Goal: Navigation & Orientation: Find specific page/section

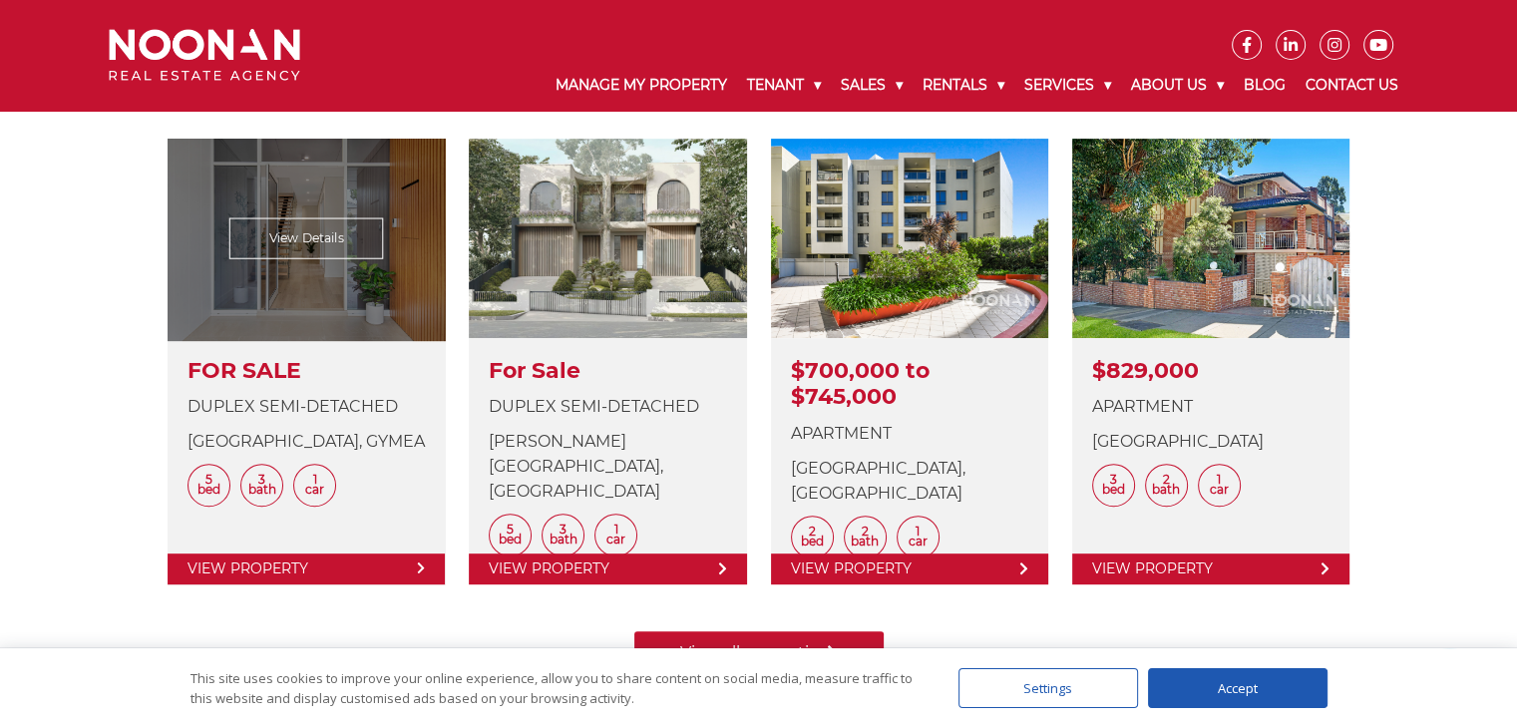
scroll to position [798, 0]
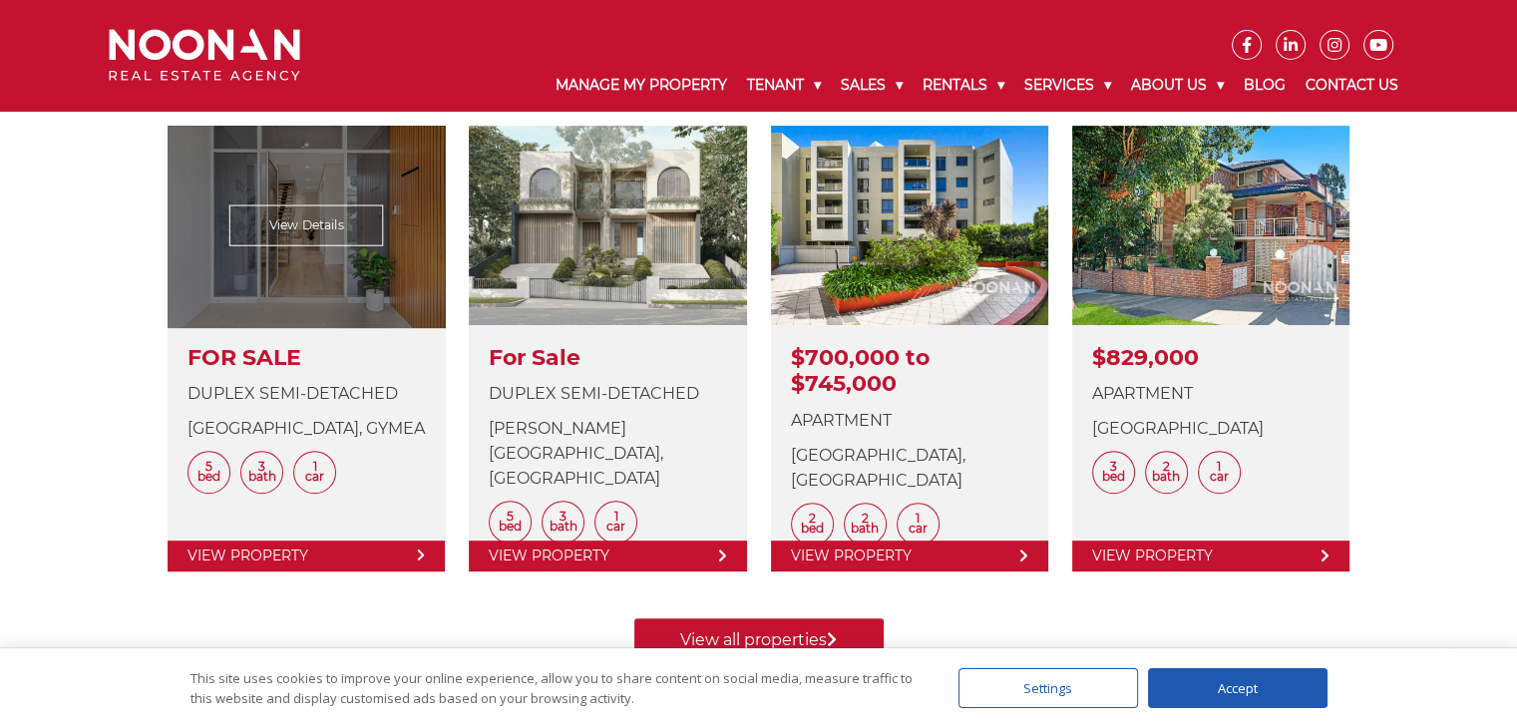
click at [318, 559] on link at bounding box center [306, 349] width 277 height 446
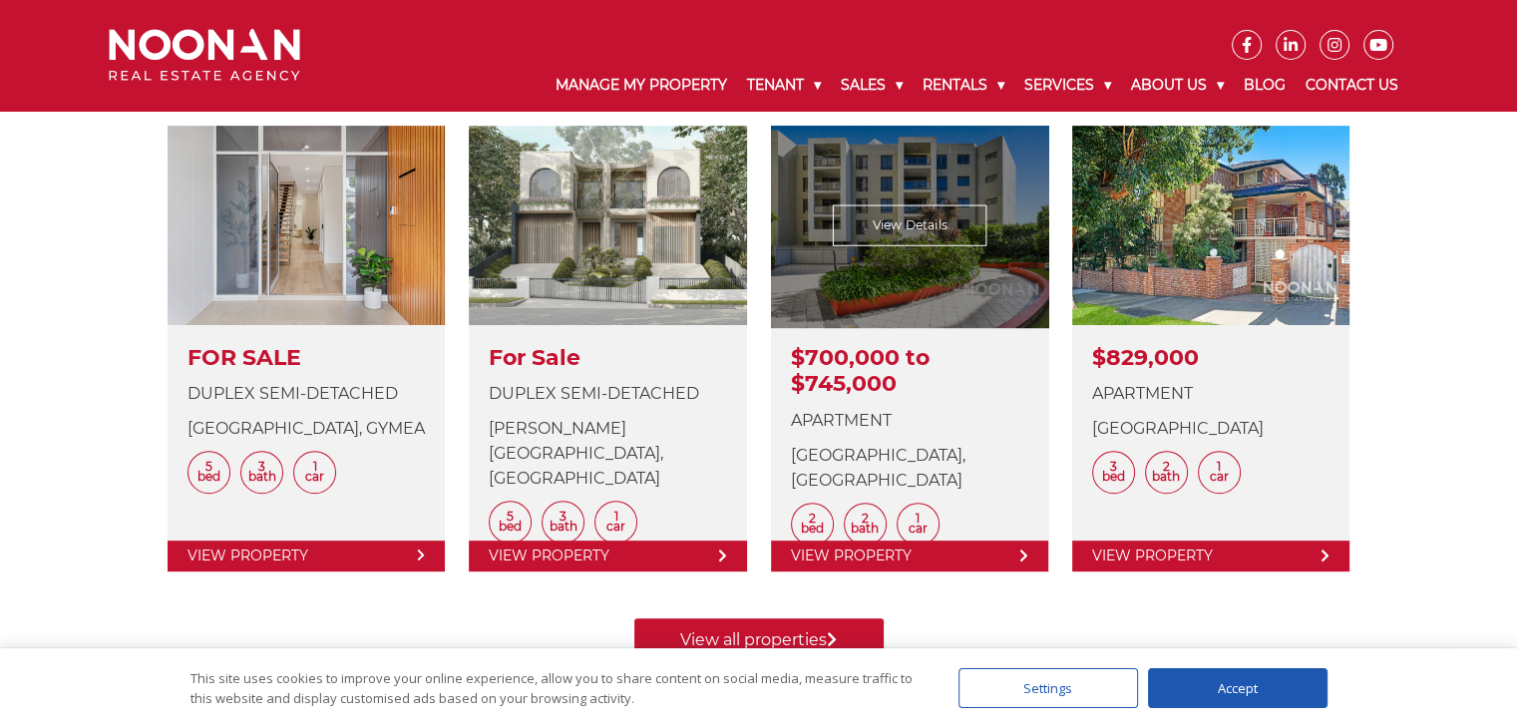
scroll to position [698, 0]
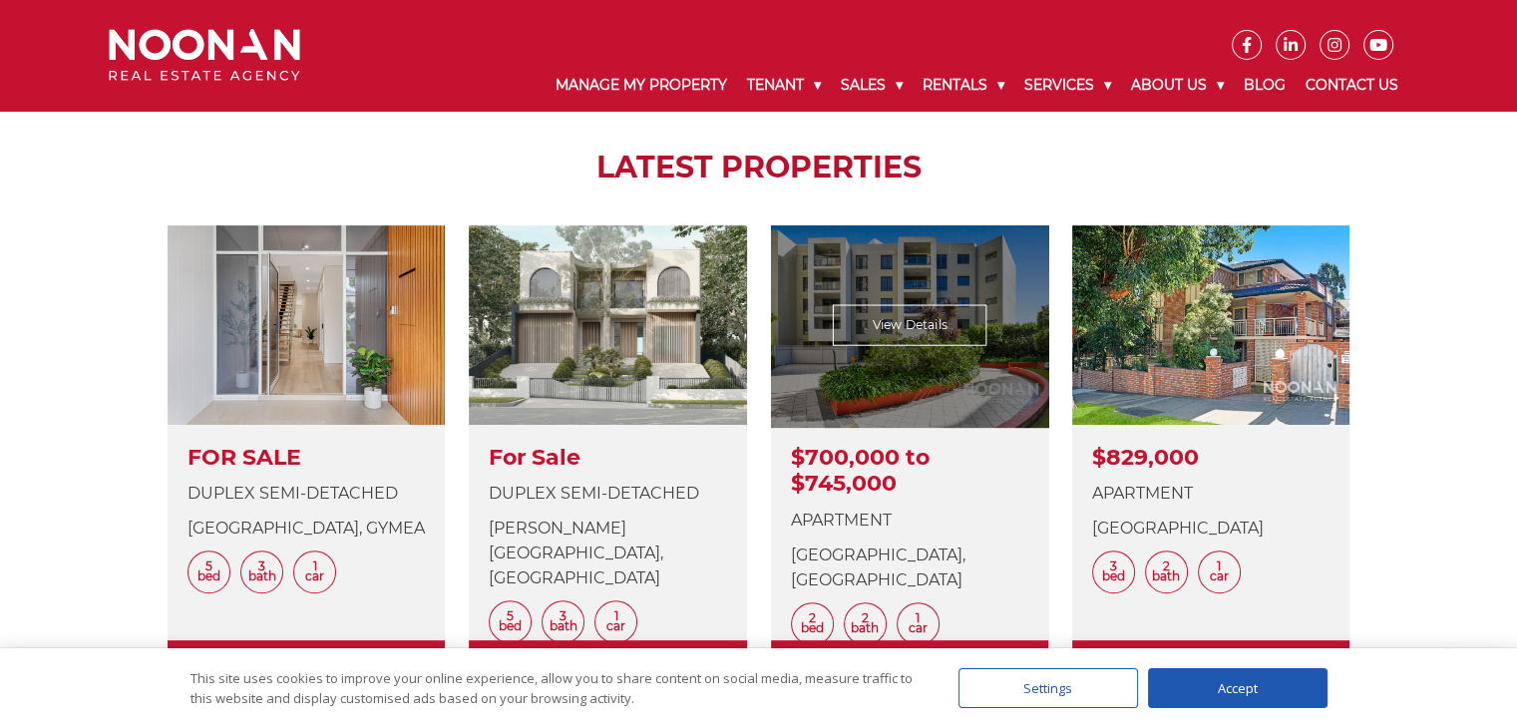
click at [830, 460] on link at bounding box center [909, 448] width 277 height 446
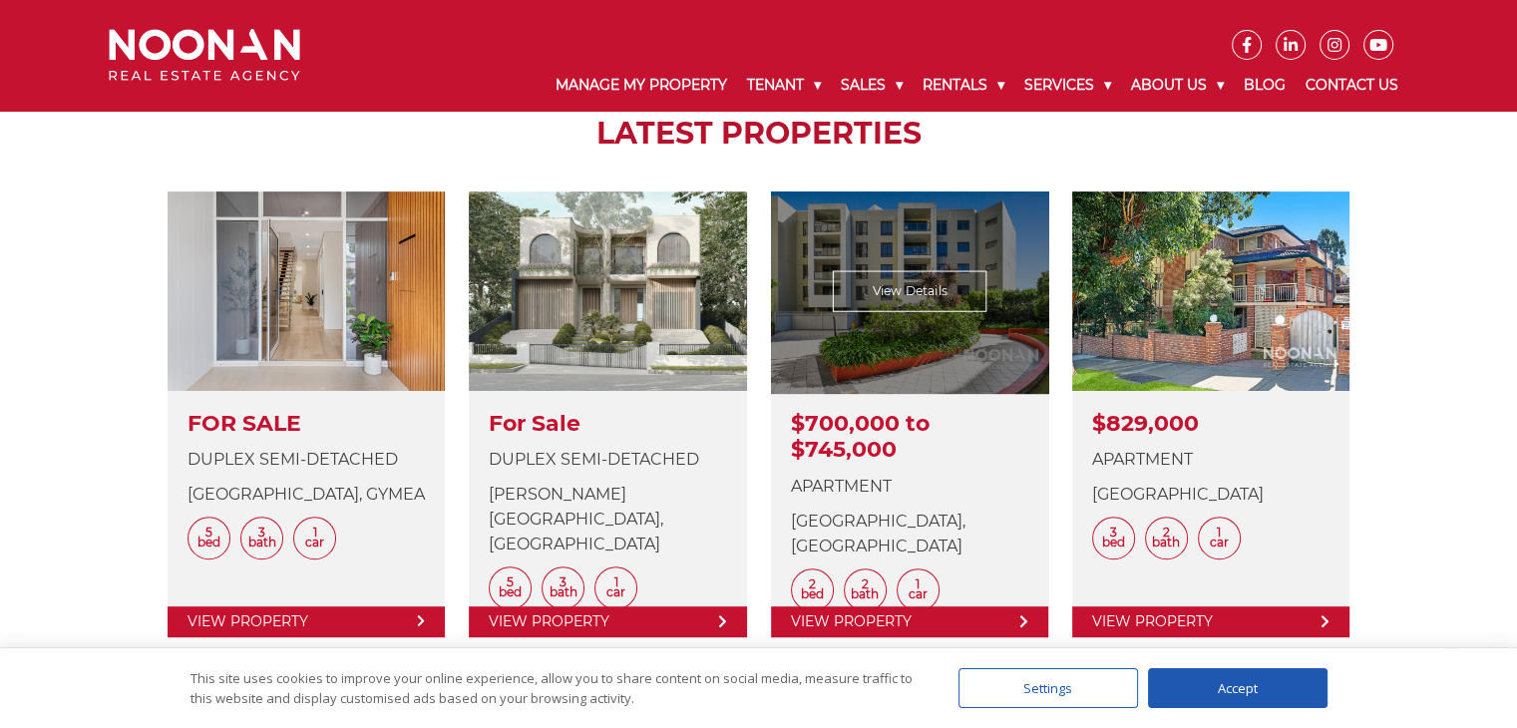
scroll to position [898, 0]
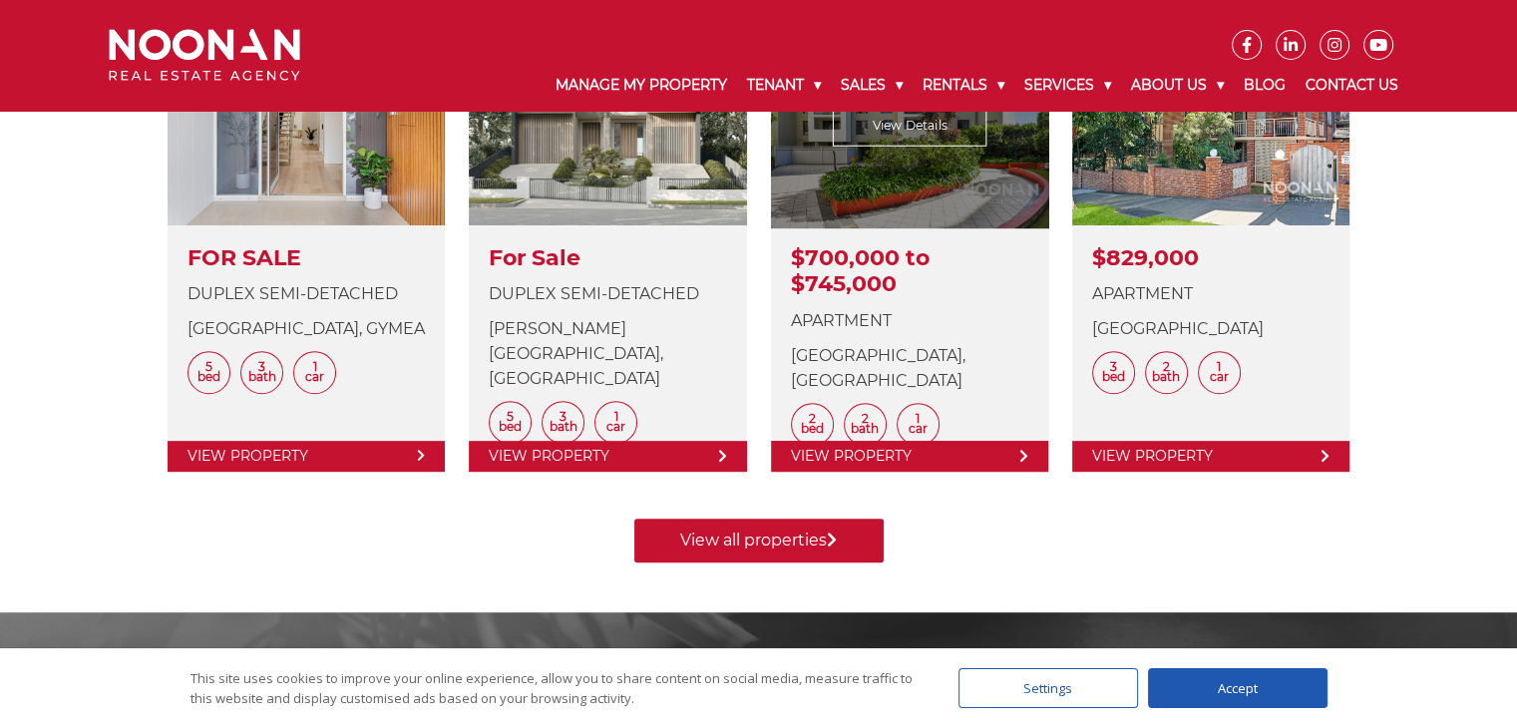
click at [1016, 452] on link at bounding box center [909, 249] width 277 height 446
click at [905, 457] on link at bounding box center [909, 249] width 277 height 446
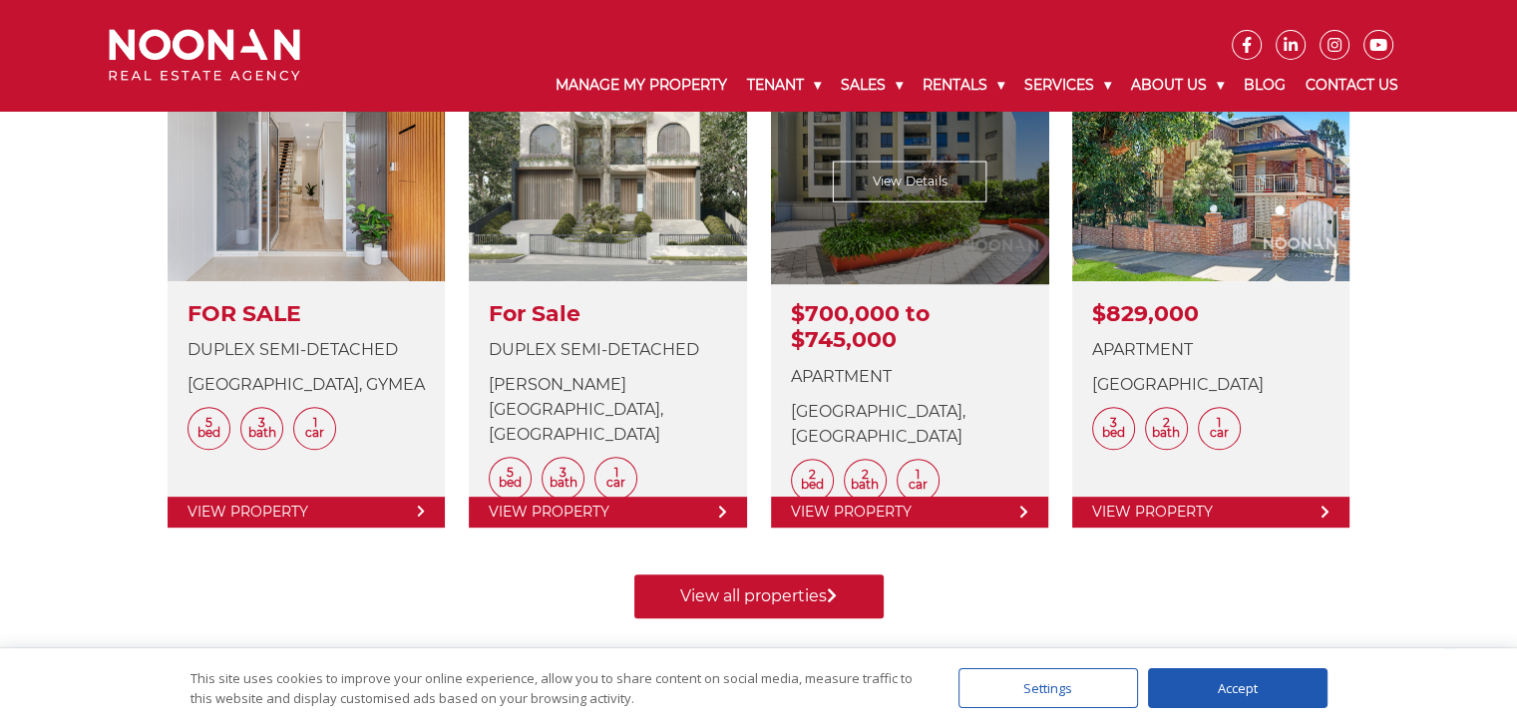
scroll to position [798, 0]
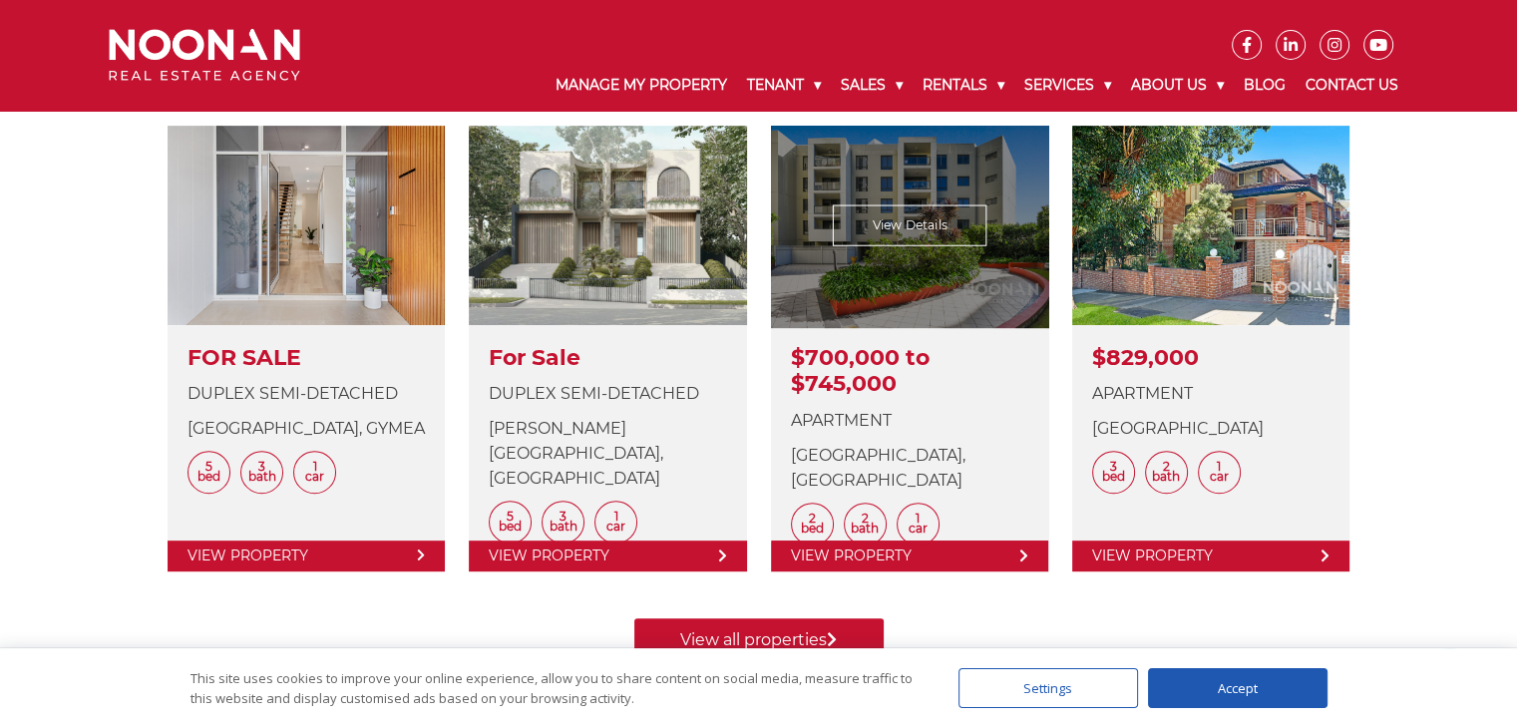
click at [934, 248] on link at bounding box center [909, 349] width 277 height 446
click at [928, 228] on link at bounding box center [909, 349] width 277 height 446
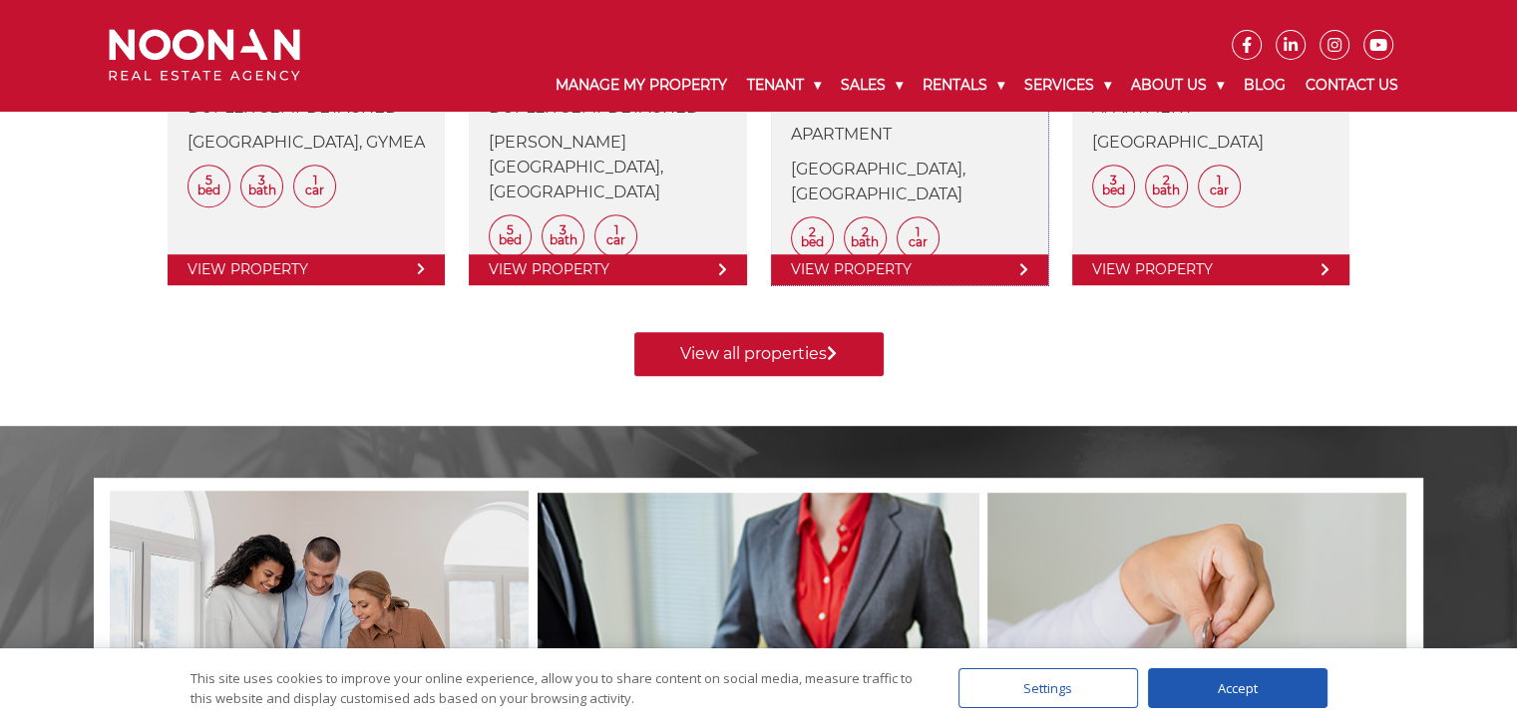
scroll to position [1097, 0]
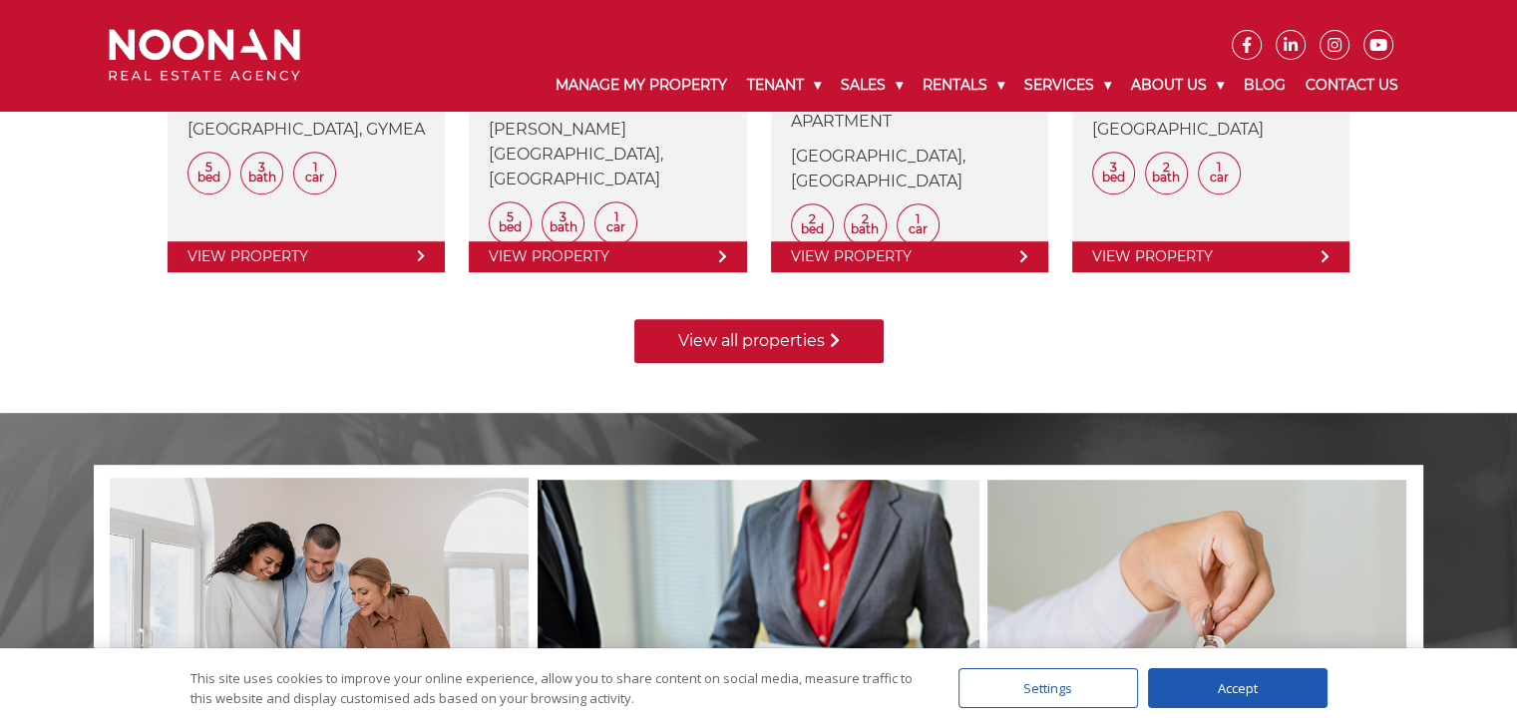
click at [818, 336] on link "View all properties" at bounding box center [758, 341] width 249 height 44
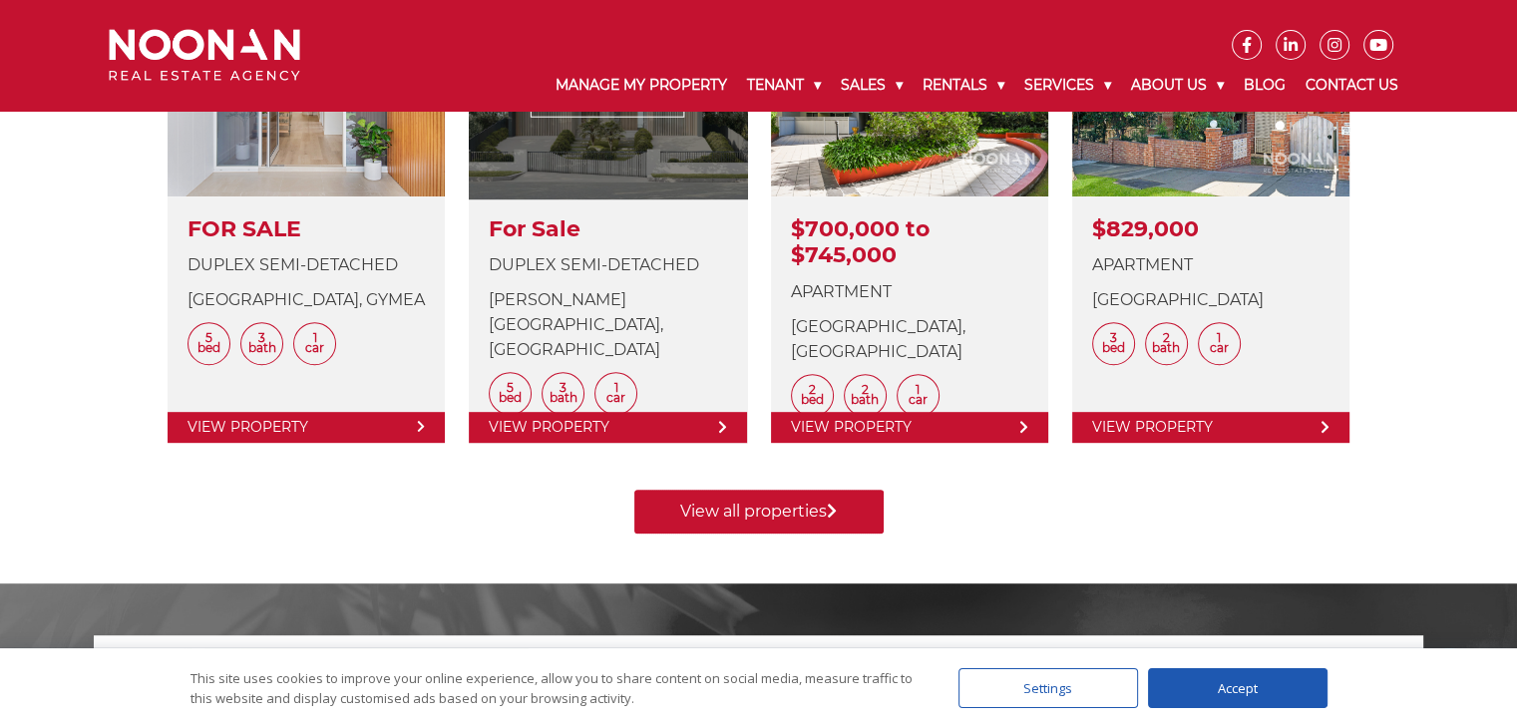
scroll to position [798, 0]
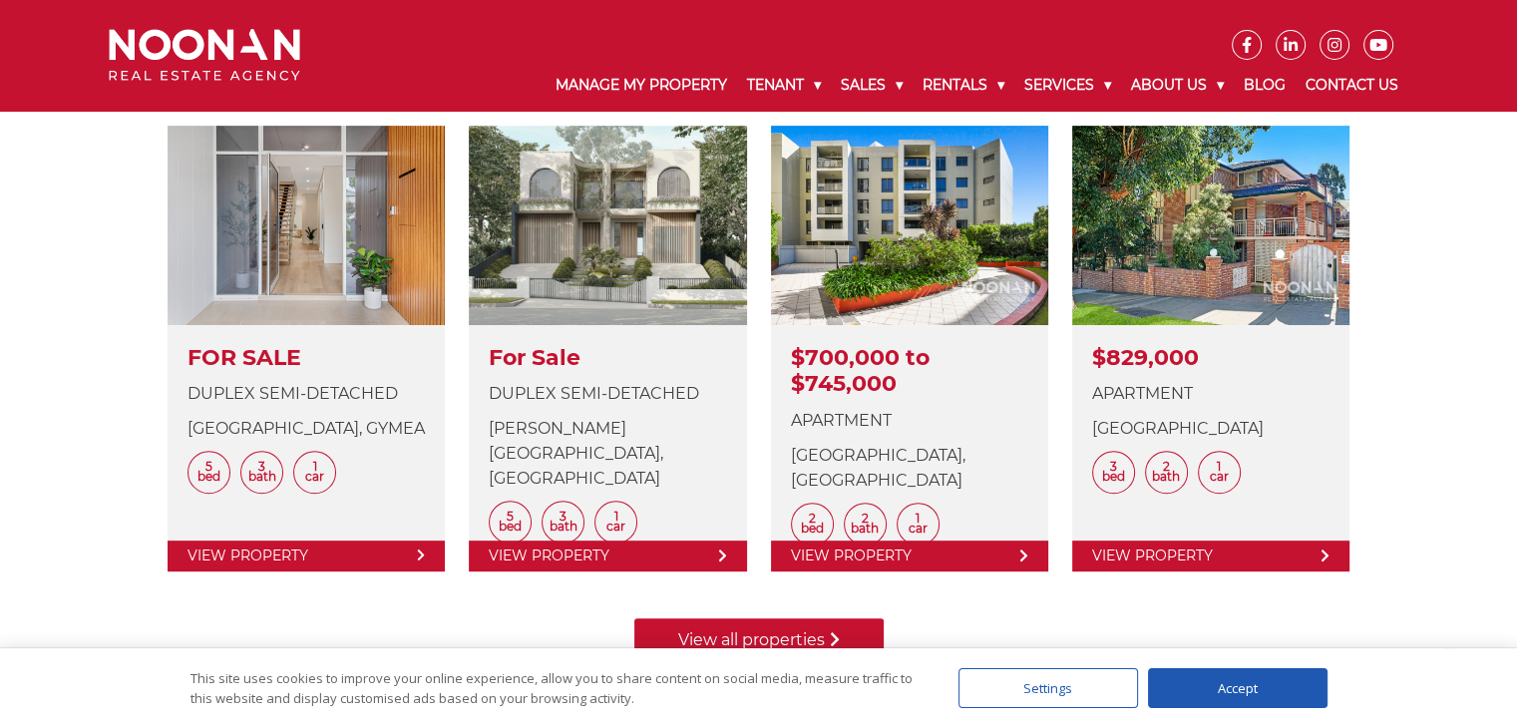
click at [822, 631] on link "View all properties" at bounding box center [758, 641] width 249 height 44
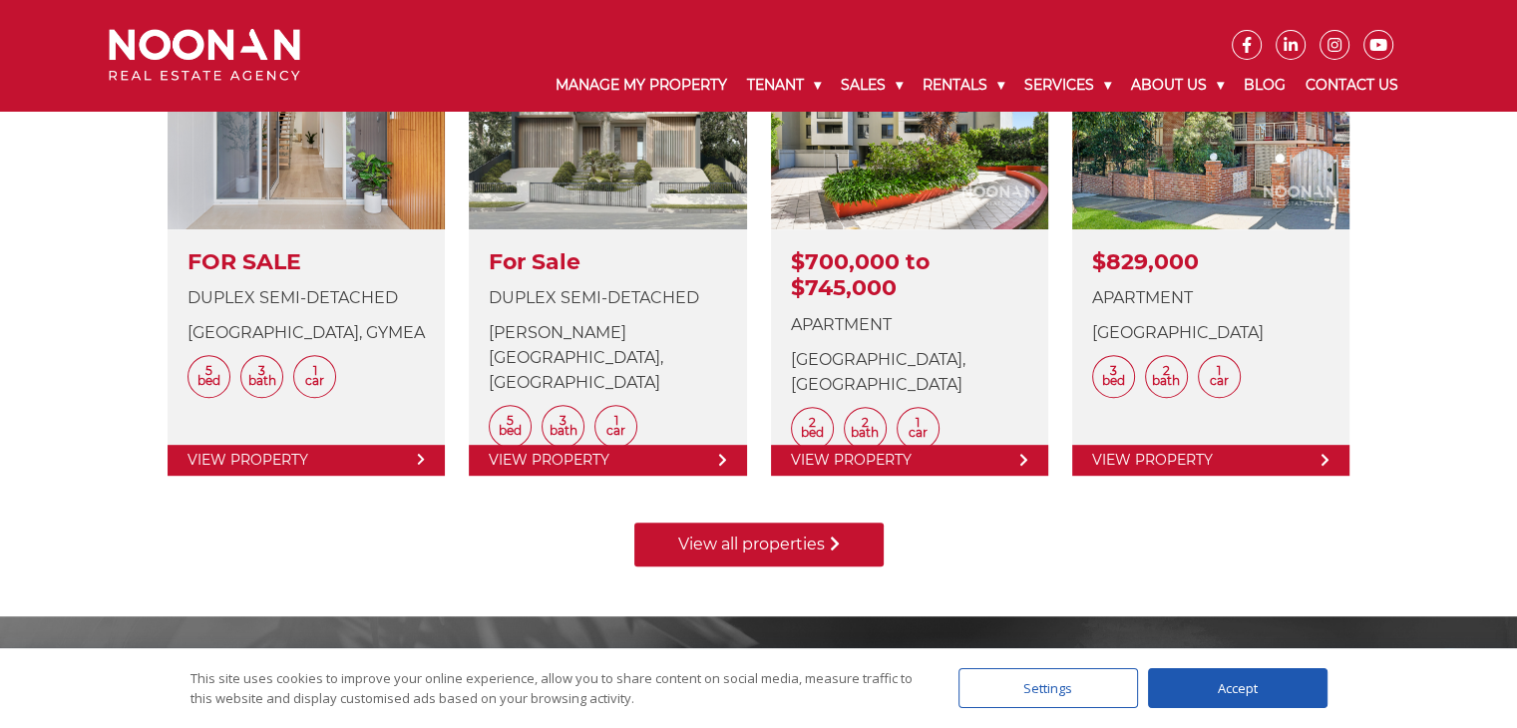
scroll to position [898, 0]
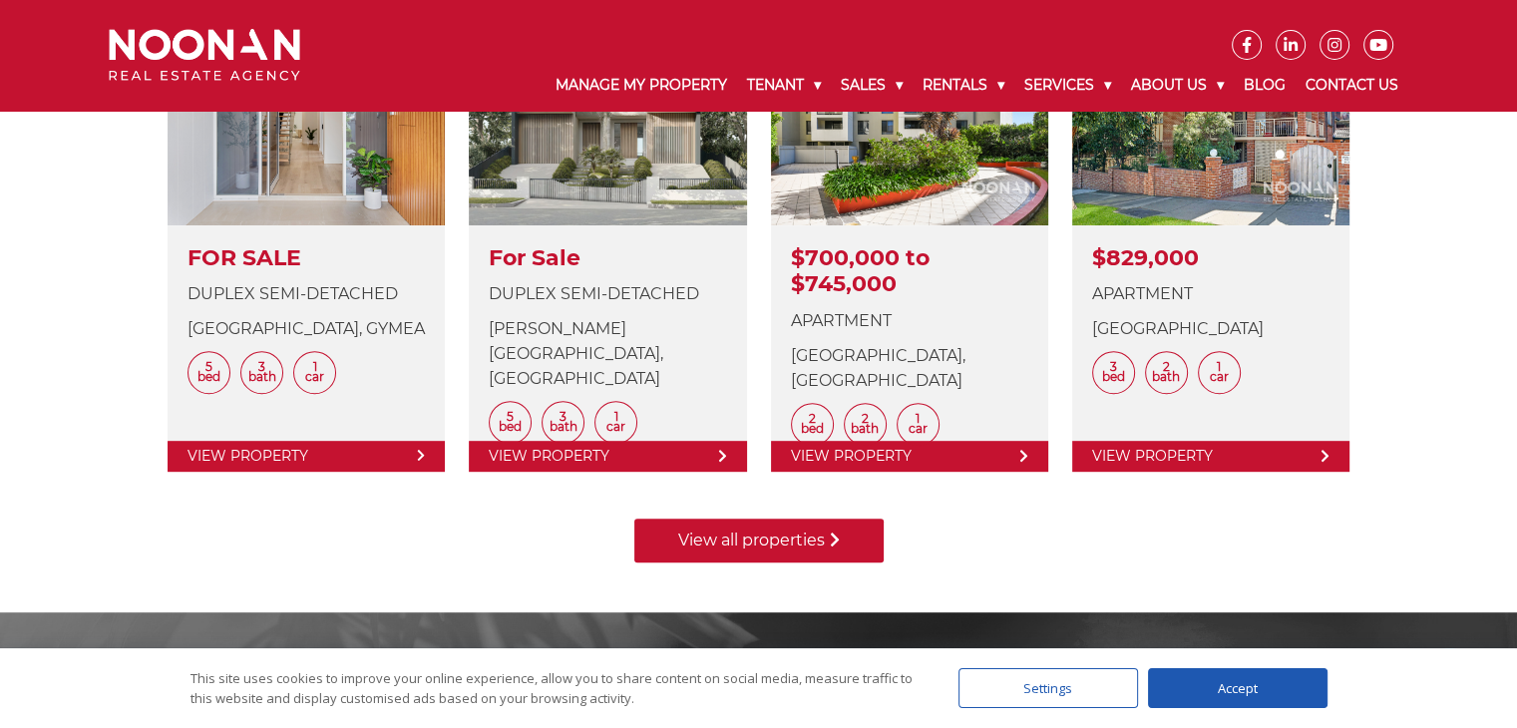
click at [813, 540] on link "View all properties" at bounding box center [758, 541] width 249 height 44
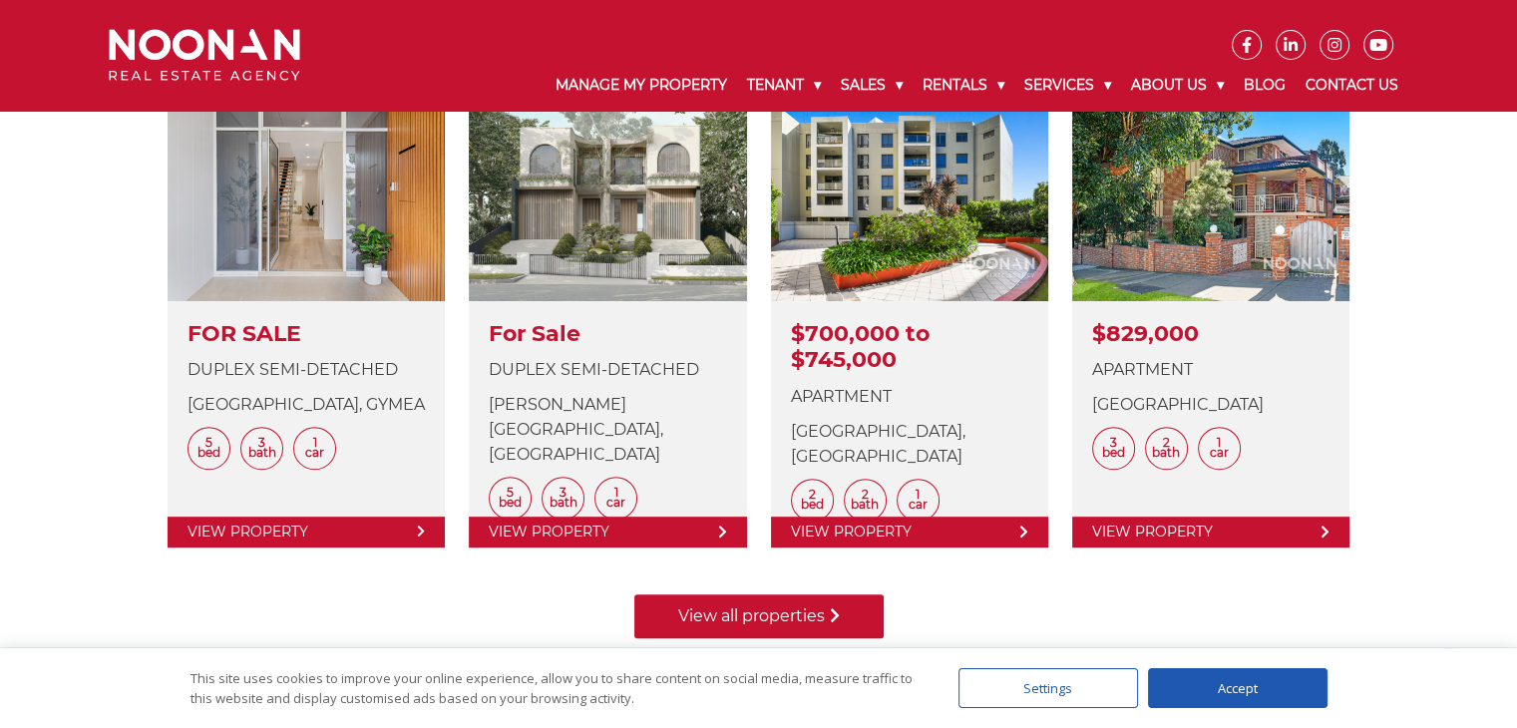
scroll to position [998, 0]
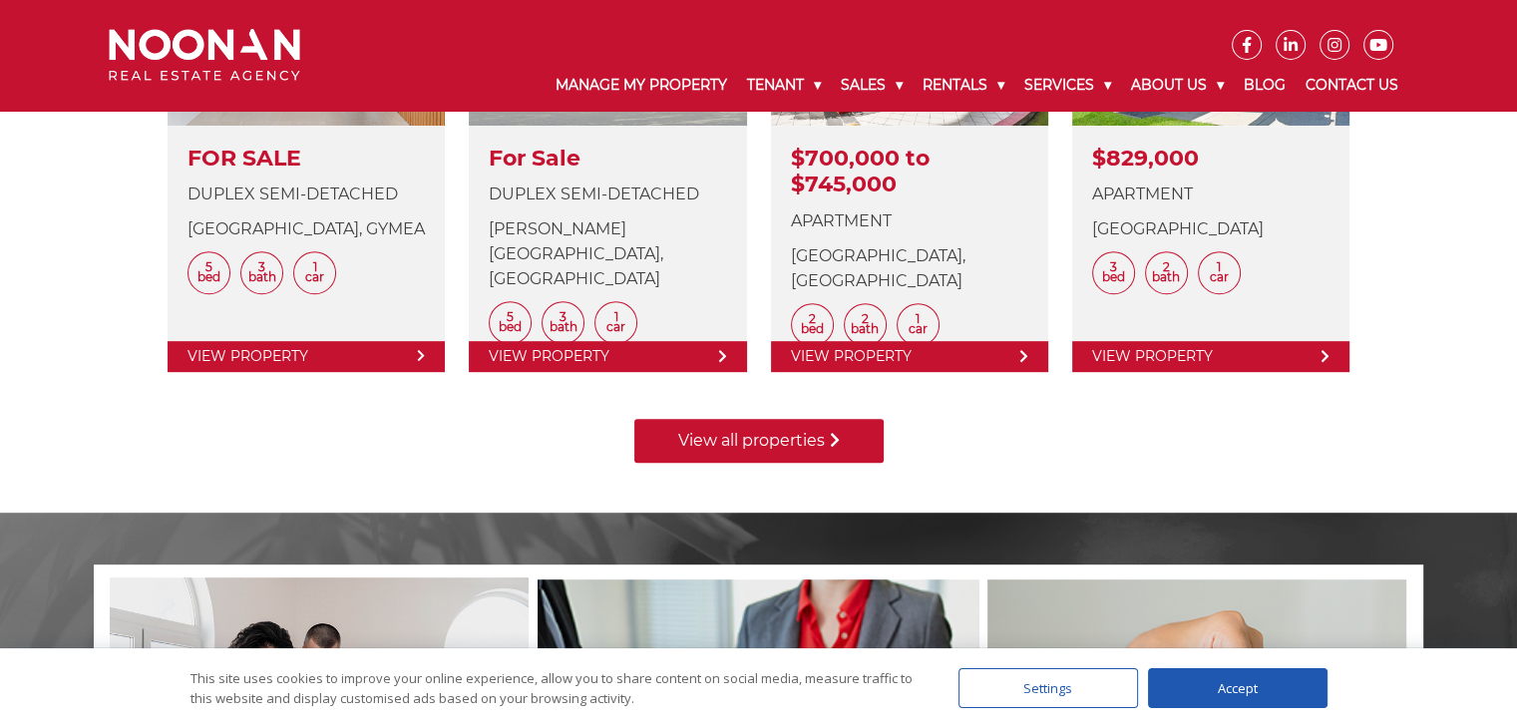
click at [751, 444] on link "View all properties" at bounding box center [758, 441] width 249 height 44
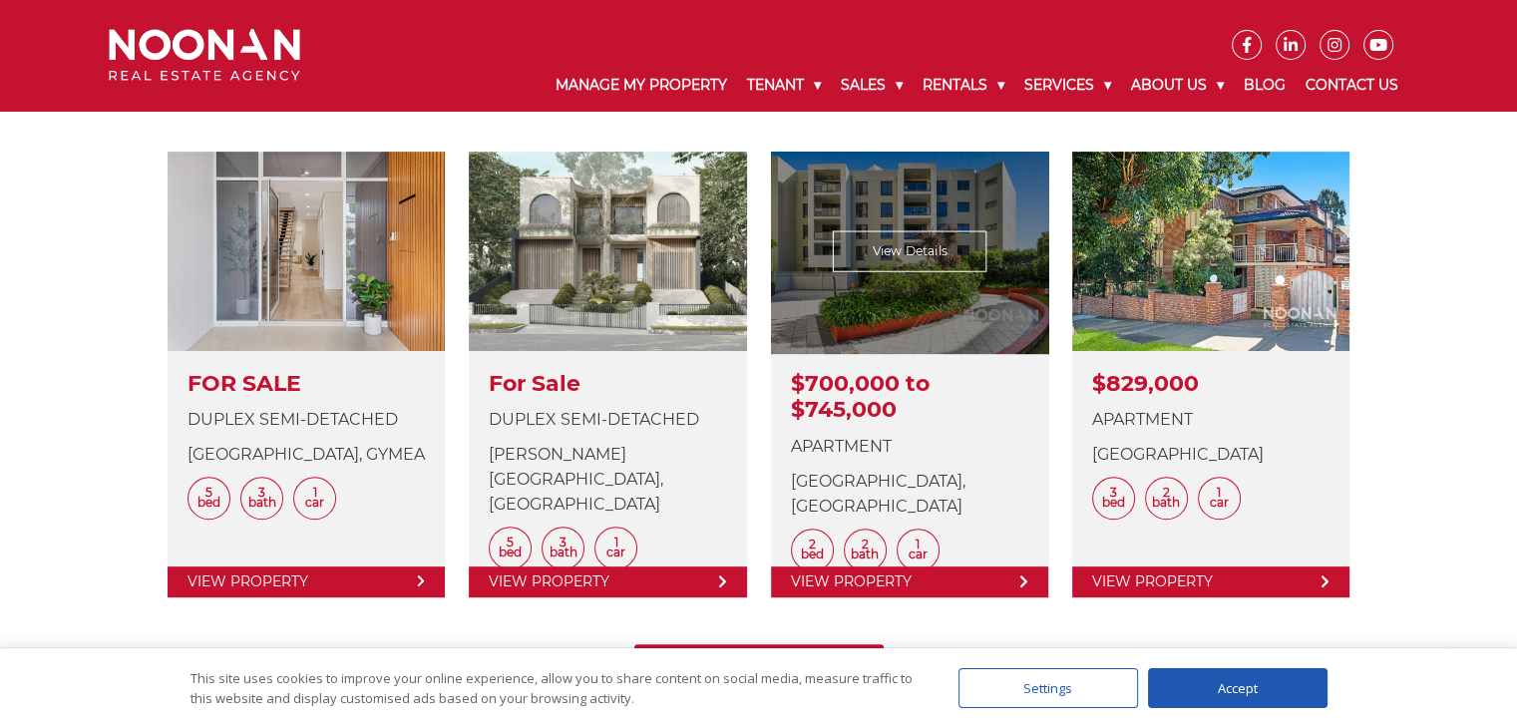
scroll to position [898, 0]
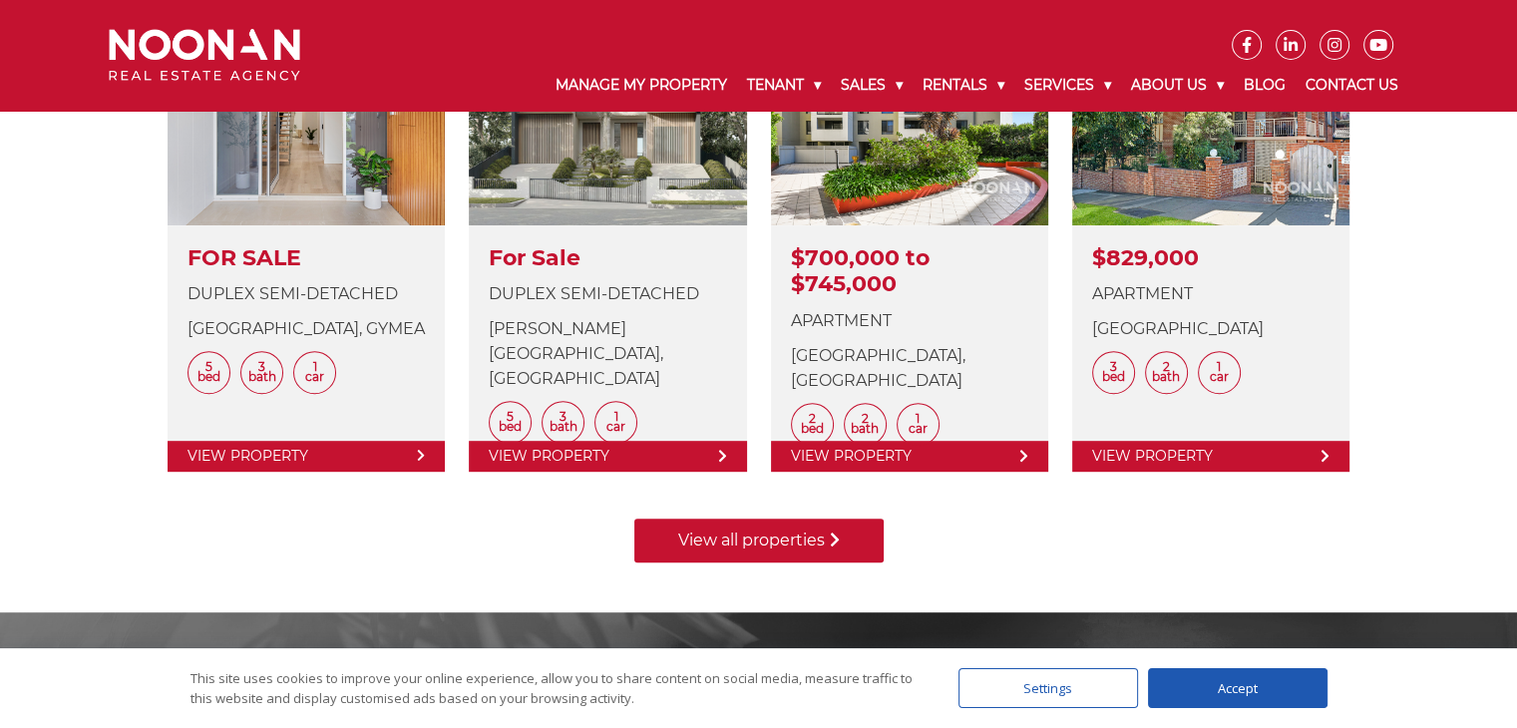
click at [774, 534] on link "View all properties" at bounding box center [758, 541] width 249 height 44
click at [837, 540] on icon at bounding box center [835, 540] width 10 height 16
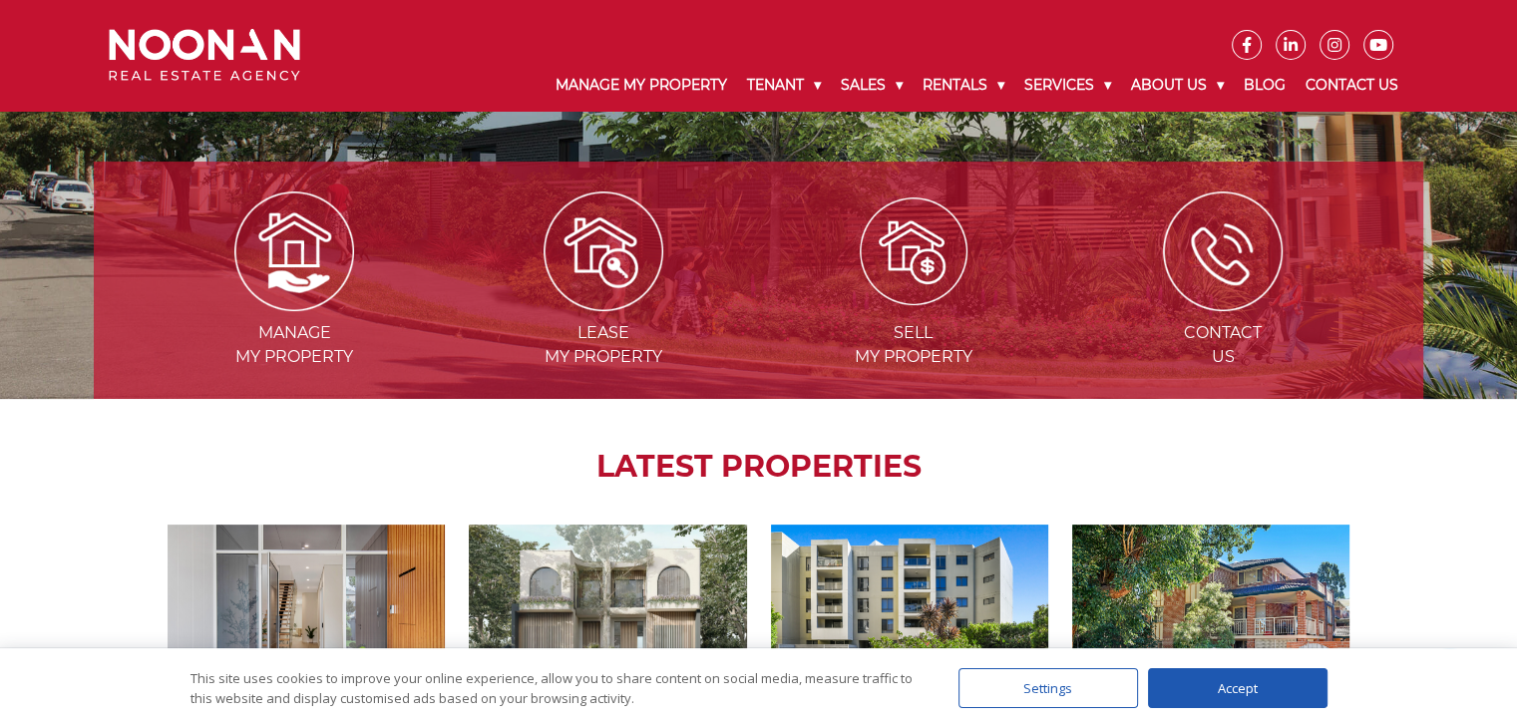
scroll to position [299, 0]
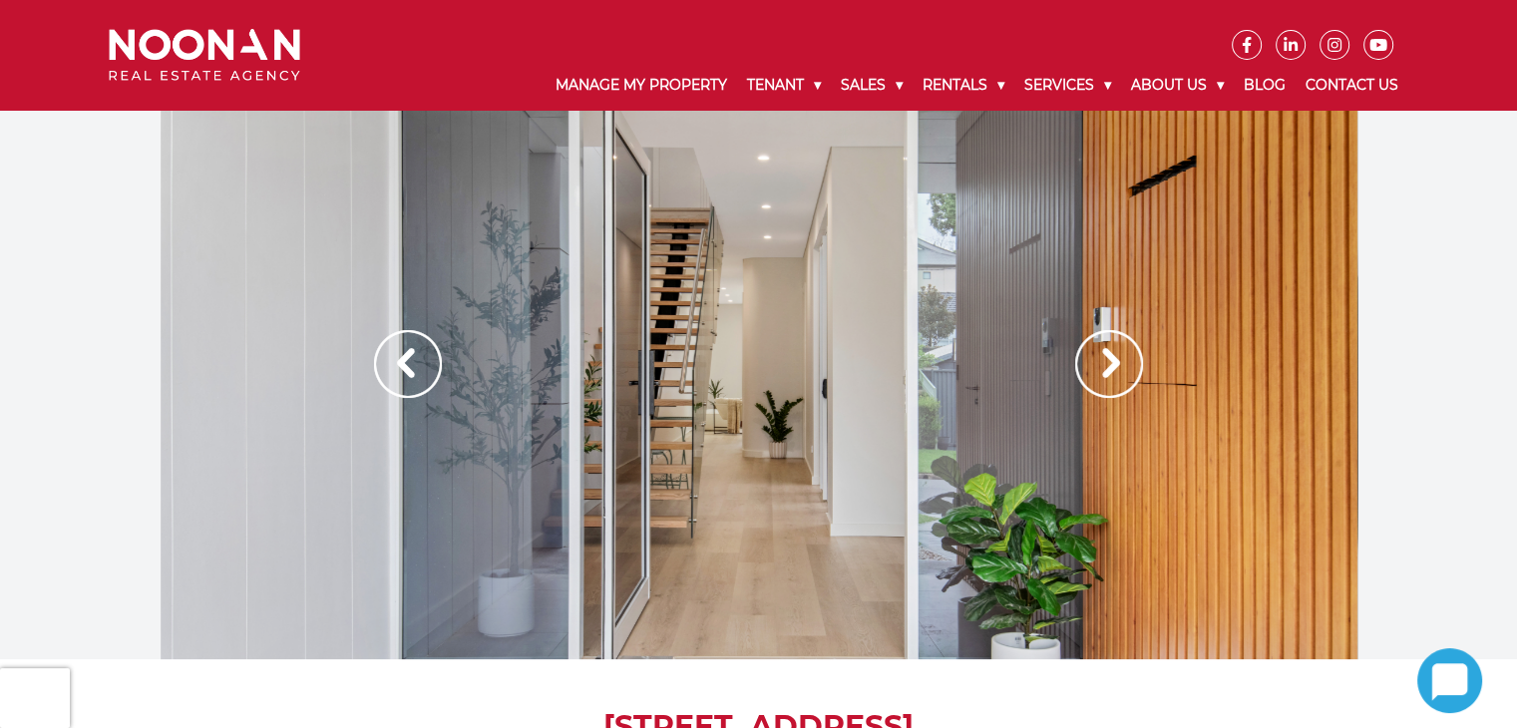
click at [1108, 363] on img at bounding box center [1109, 364] width 68 height 68
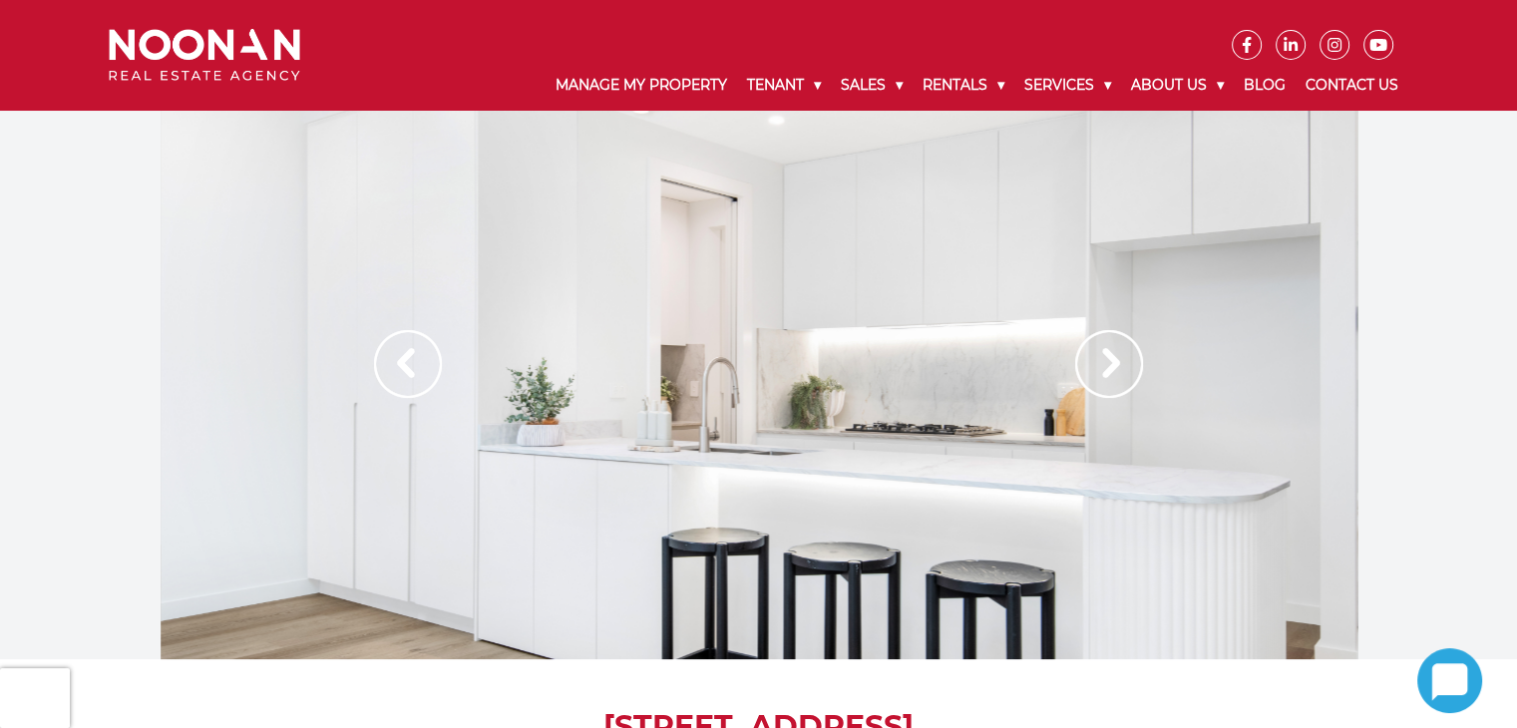
click at [1110, 376] on img at bounding box center [1109, 364] width 68 height 68
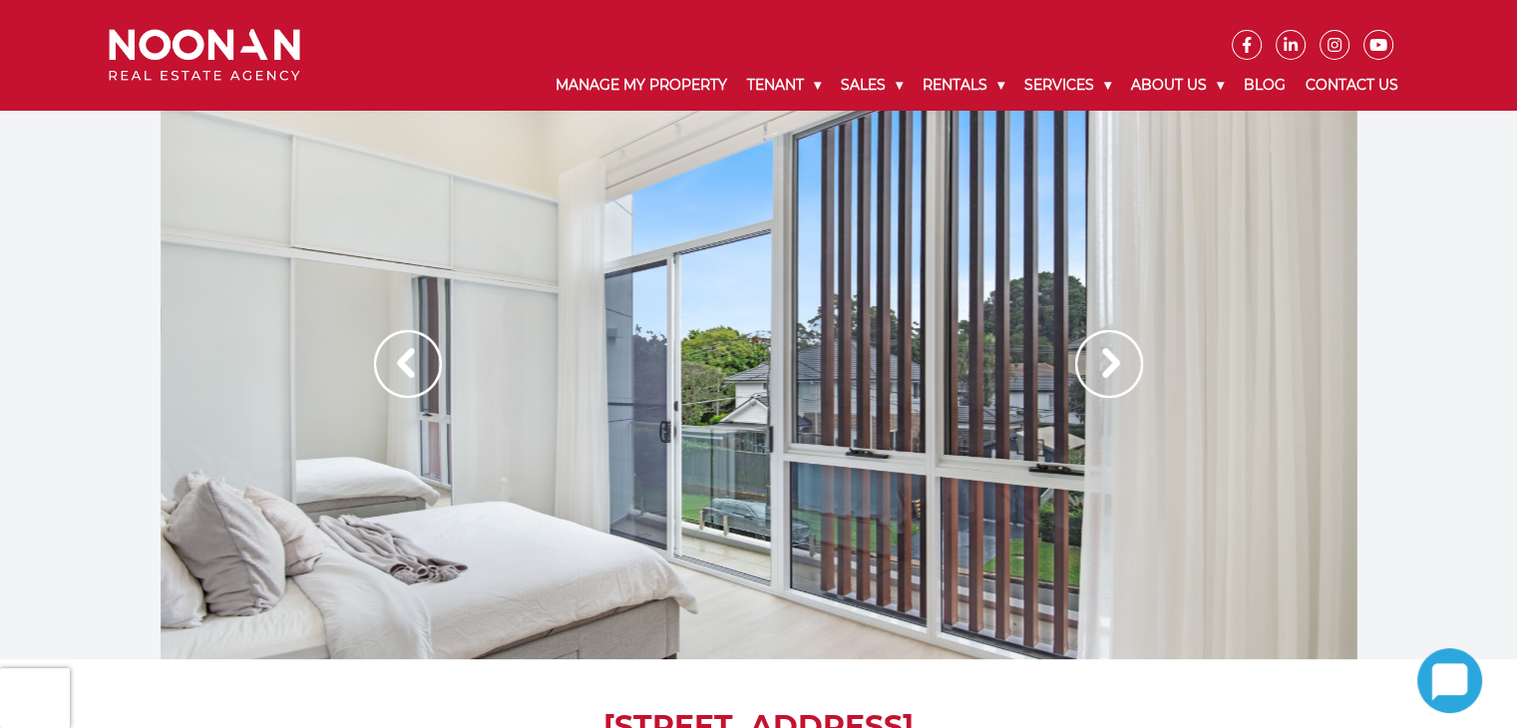
click at [419, 365] on img at bounding box center [408, 364] width 68 height 68
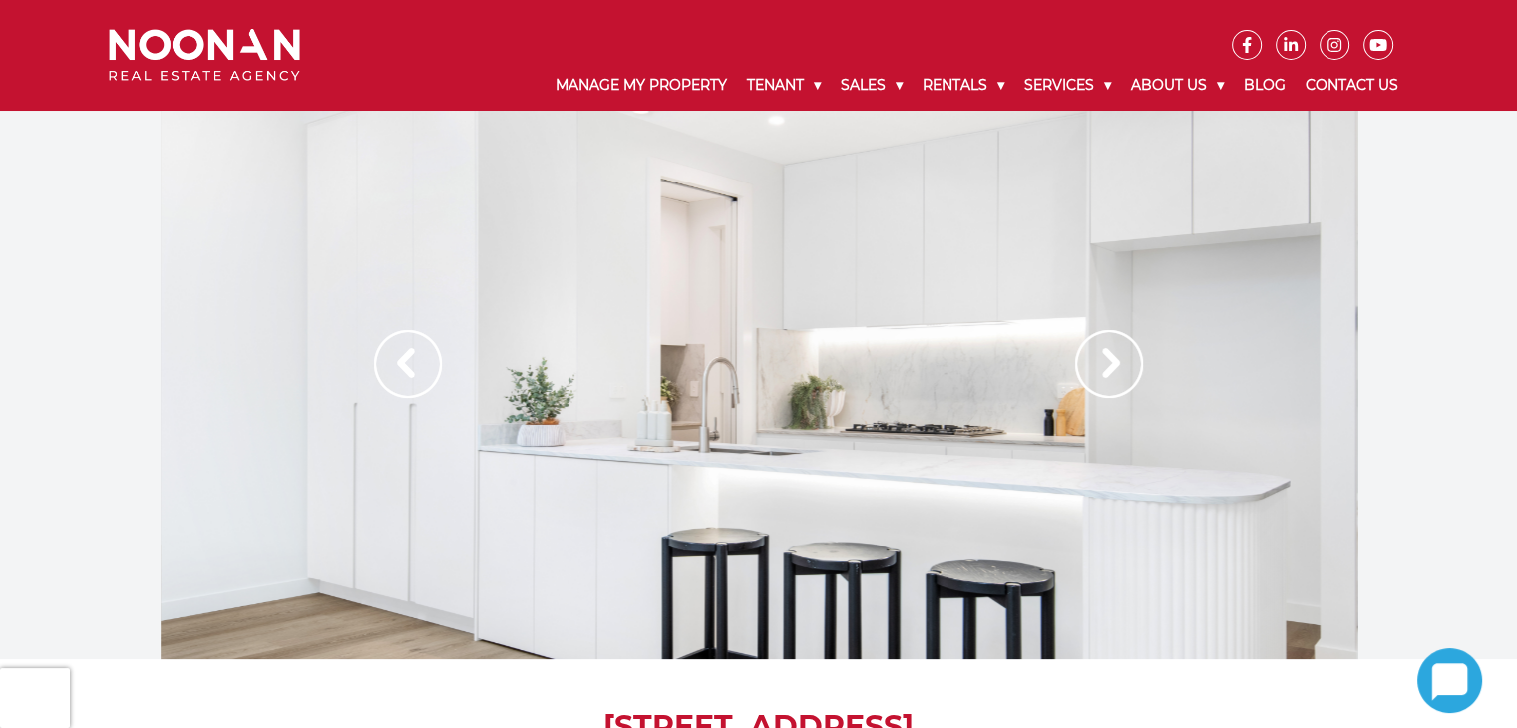
click at [391, 353] on img at bounding box center [408, 364] width 68 height 68
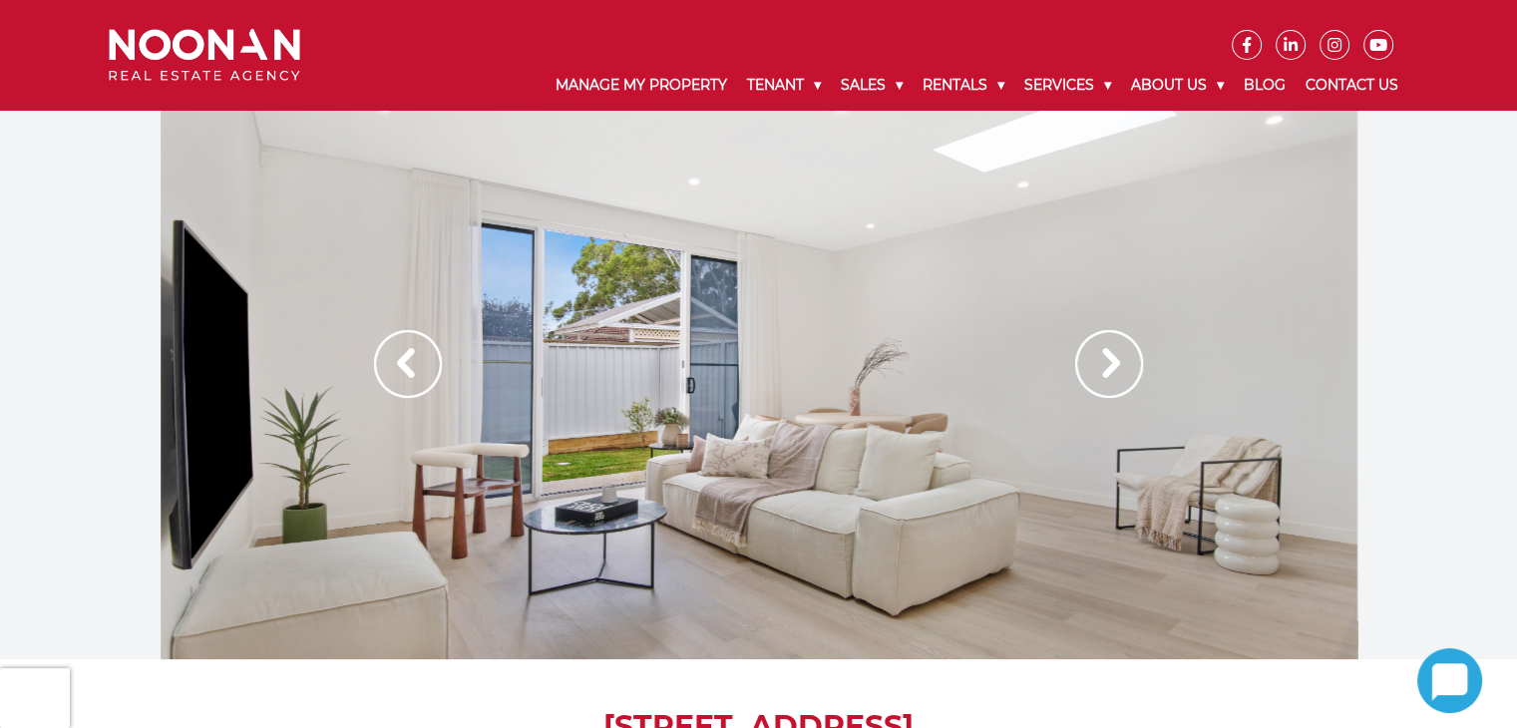
click at [1129, 363] on img at bounding box center [1109, 364] width 68 height 68
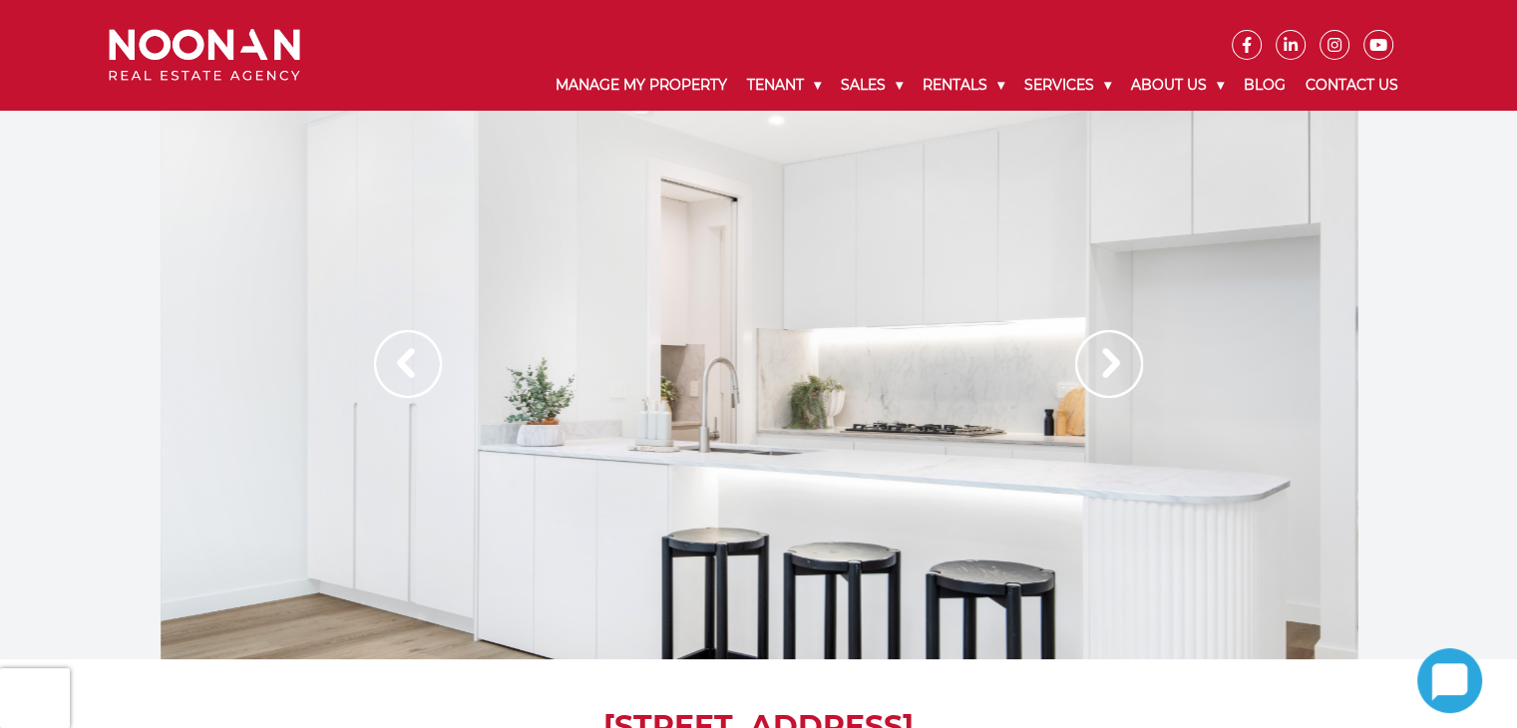
click at [1129, 363] on img at bounding box center [1109, 364] width 68 height 68
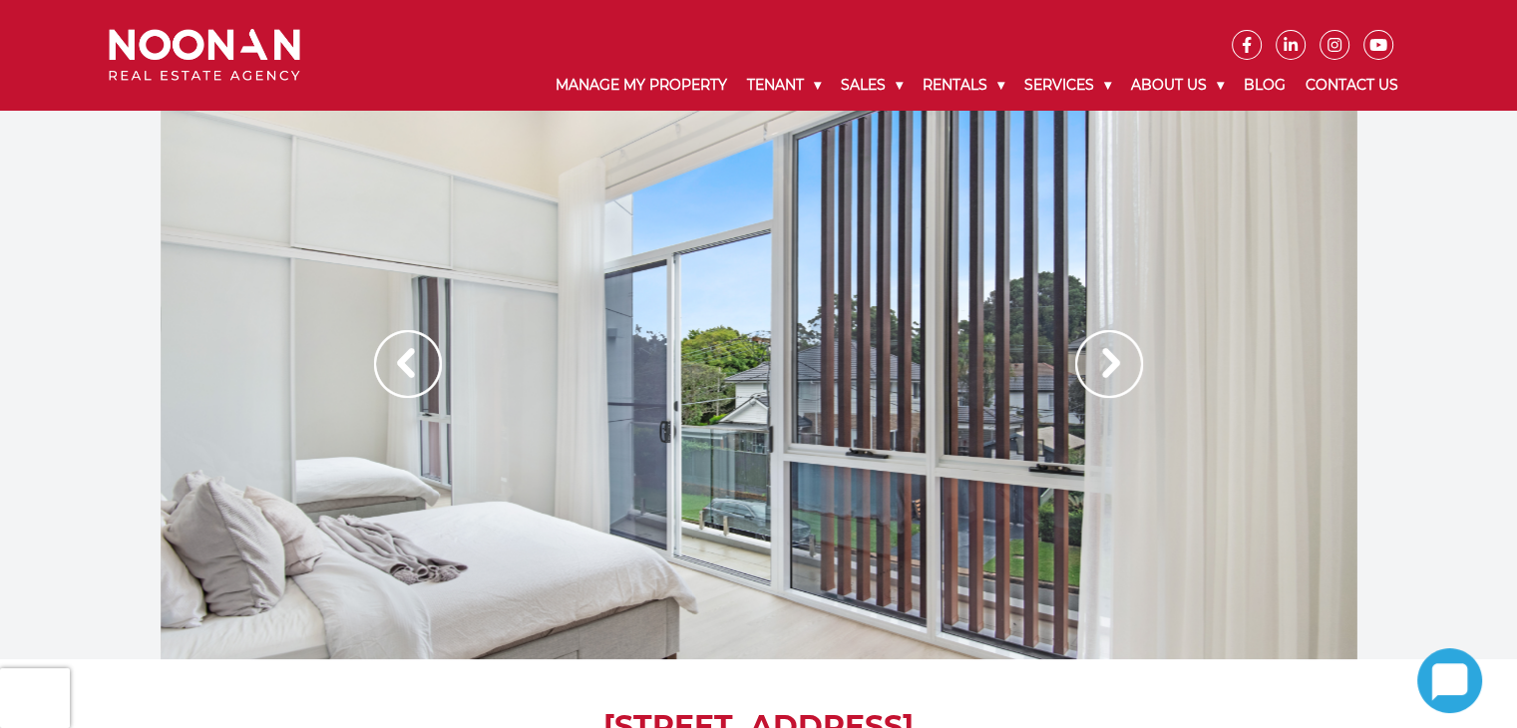
click at [1114, 352] on img at bounding box center [1109, 364] width 68 height 68
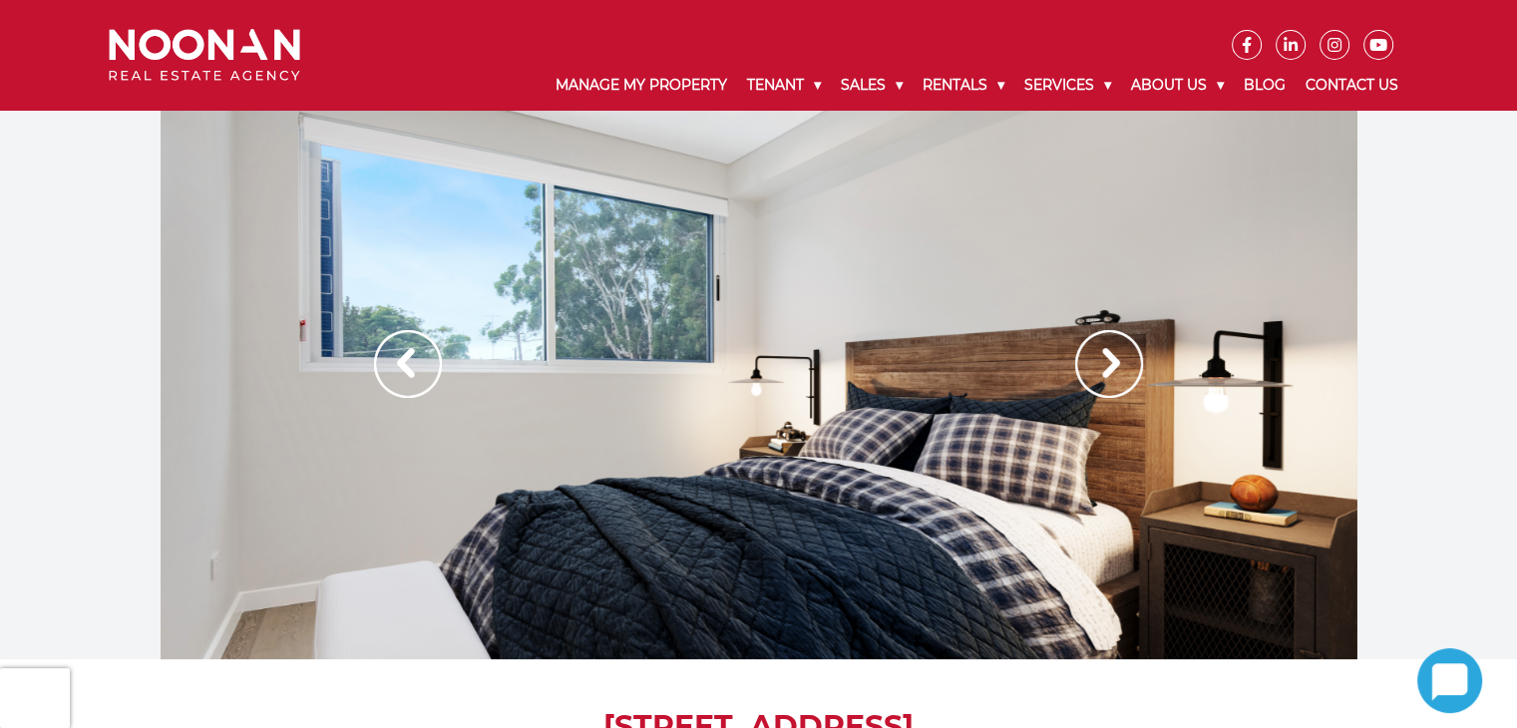
click at [1109, 356] on img at bounding box center [1109, 364] width 68 height 68
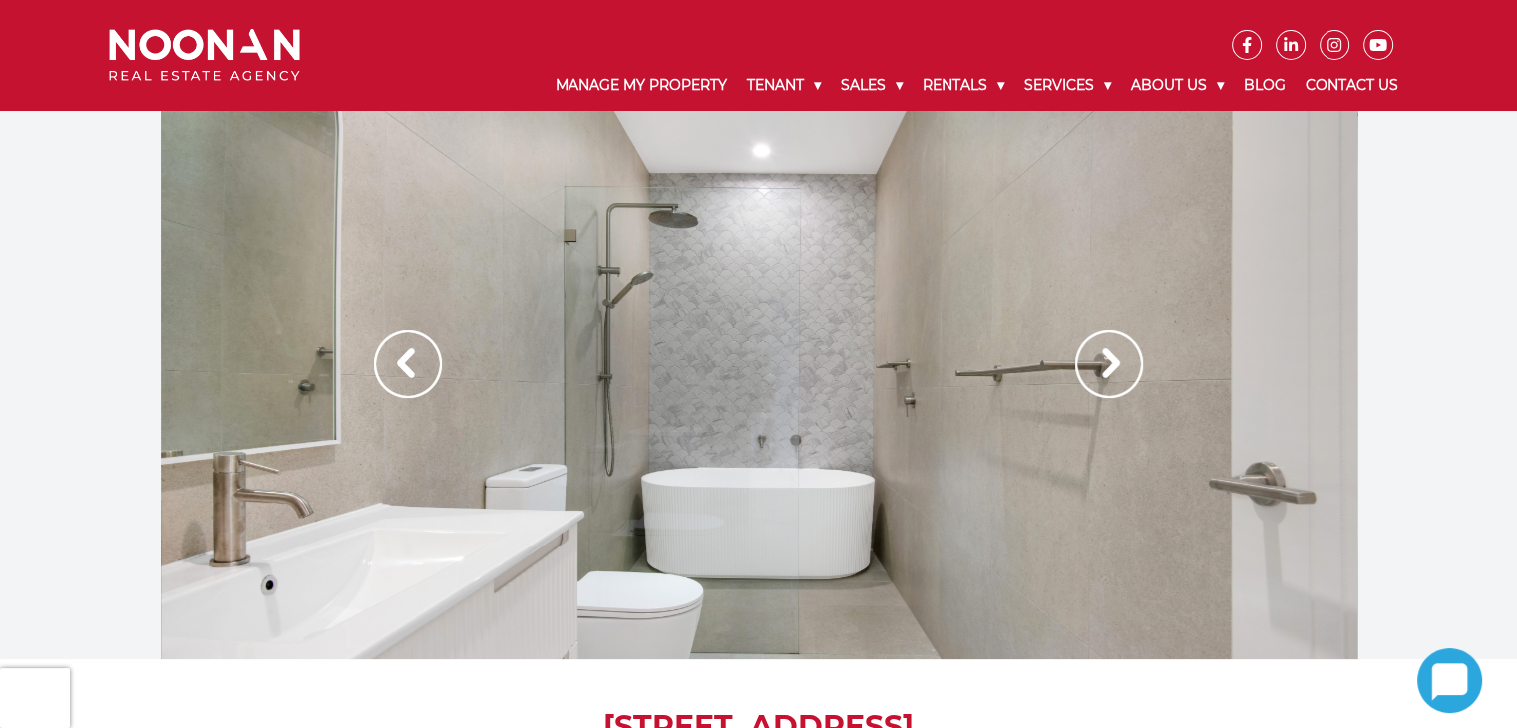
click at [391, 360] on img at bounding box center [408, 364] width 68 height 68
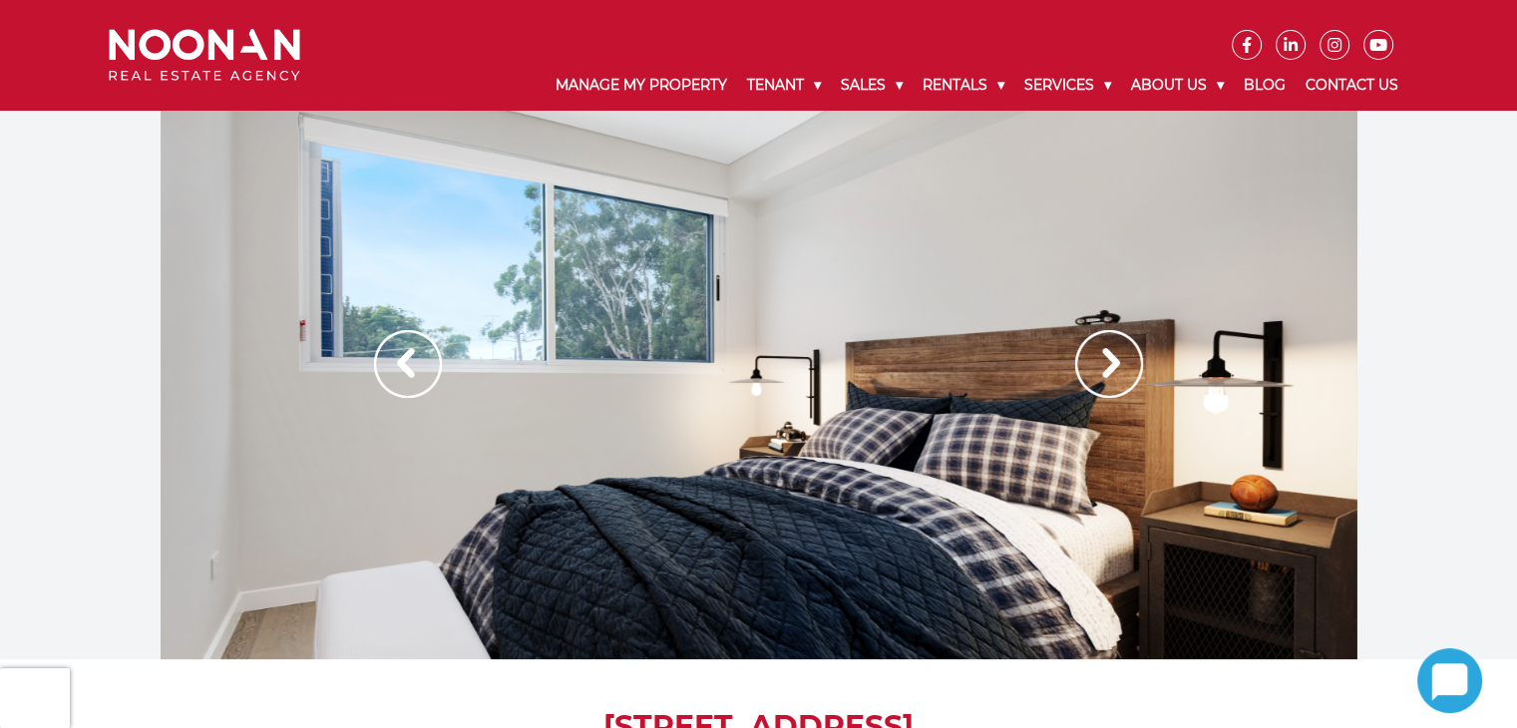
click at [387, 359] on img at bounding box center [408, 364] width 68 height 68
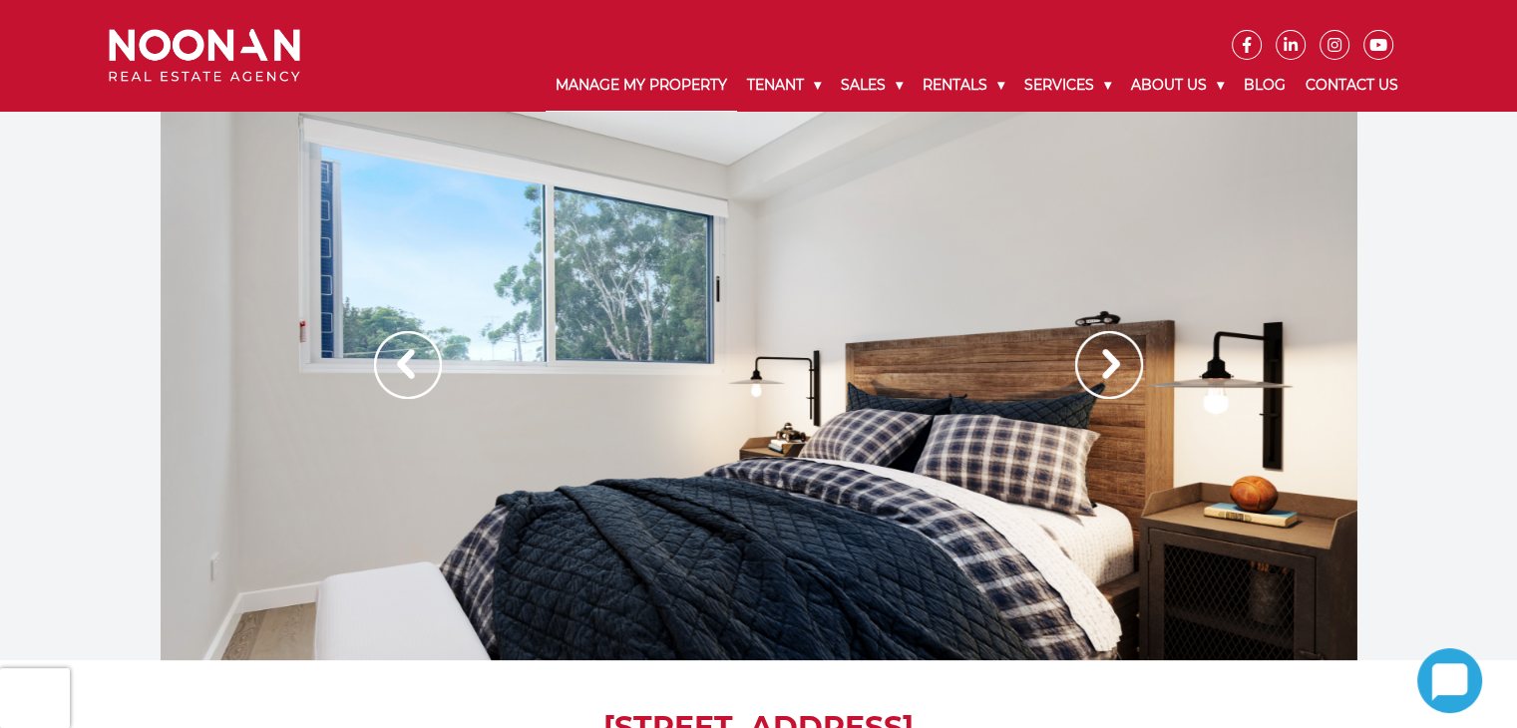
click at [607, 80] on link "Manage My Property" at bounding box center [642, 86] width 192 height 52
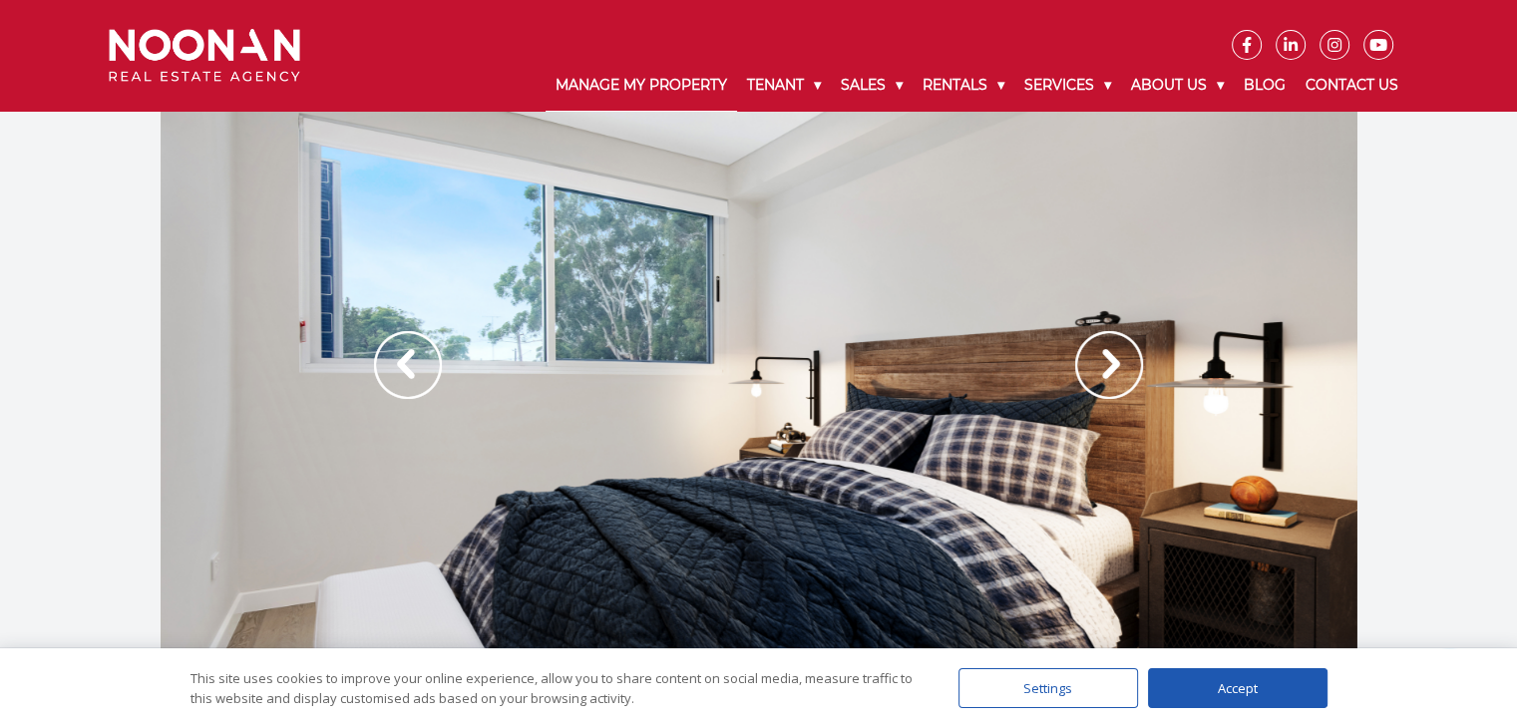
click at [622, 86] on link "Manage My Property" at bounding box center [642, 86] width 192 height 52
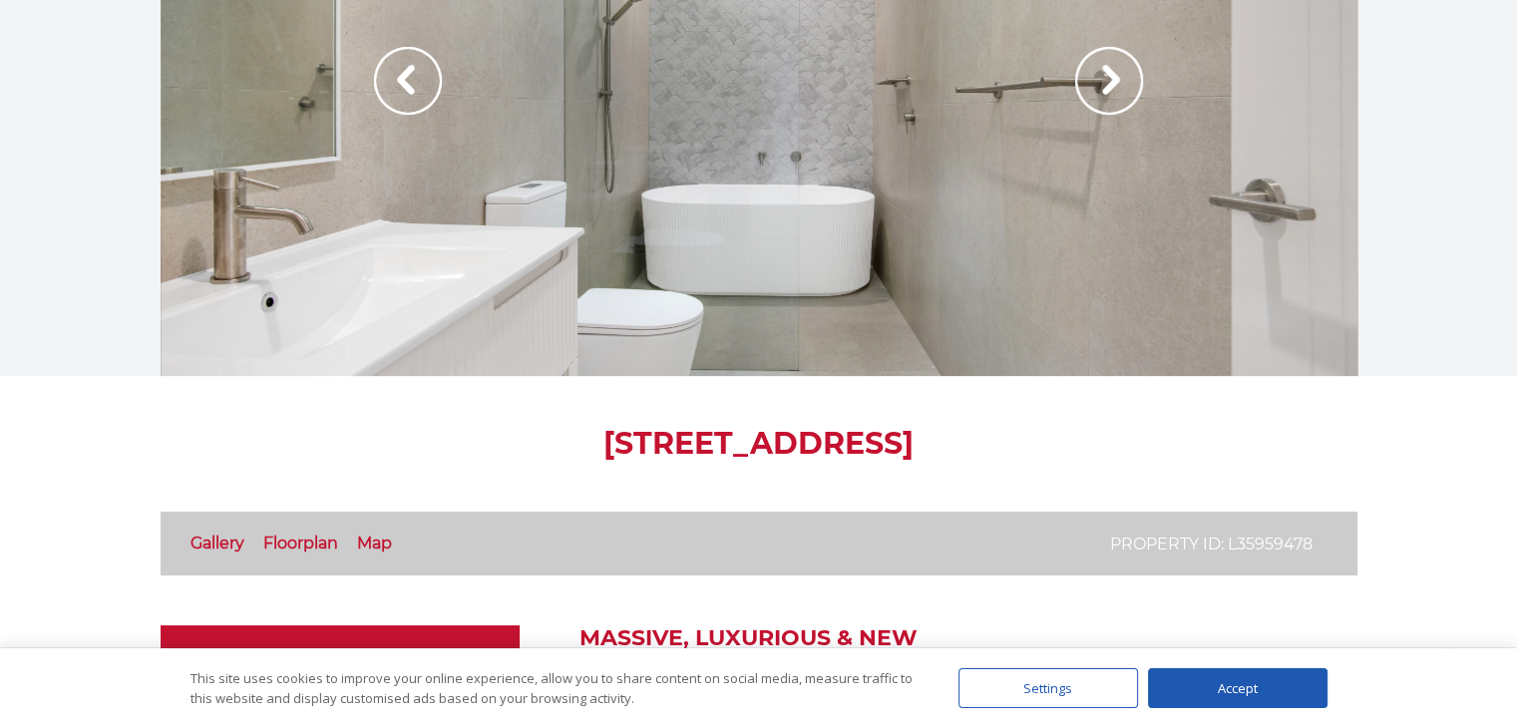
scroll to position [599, 0]
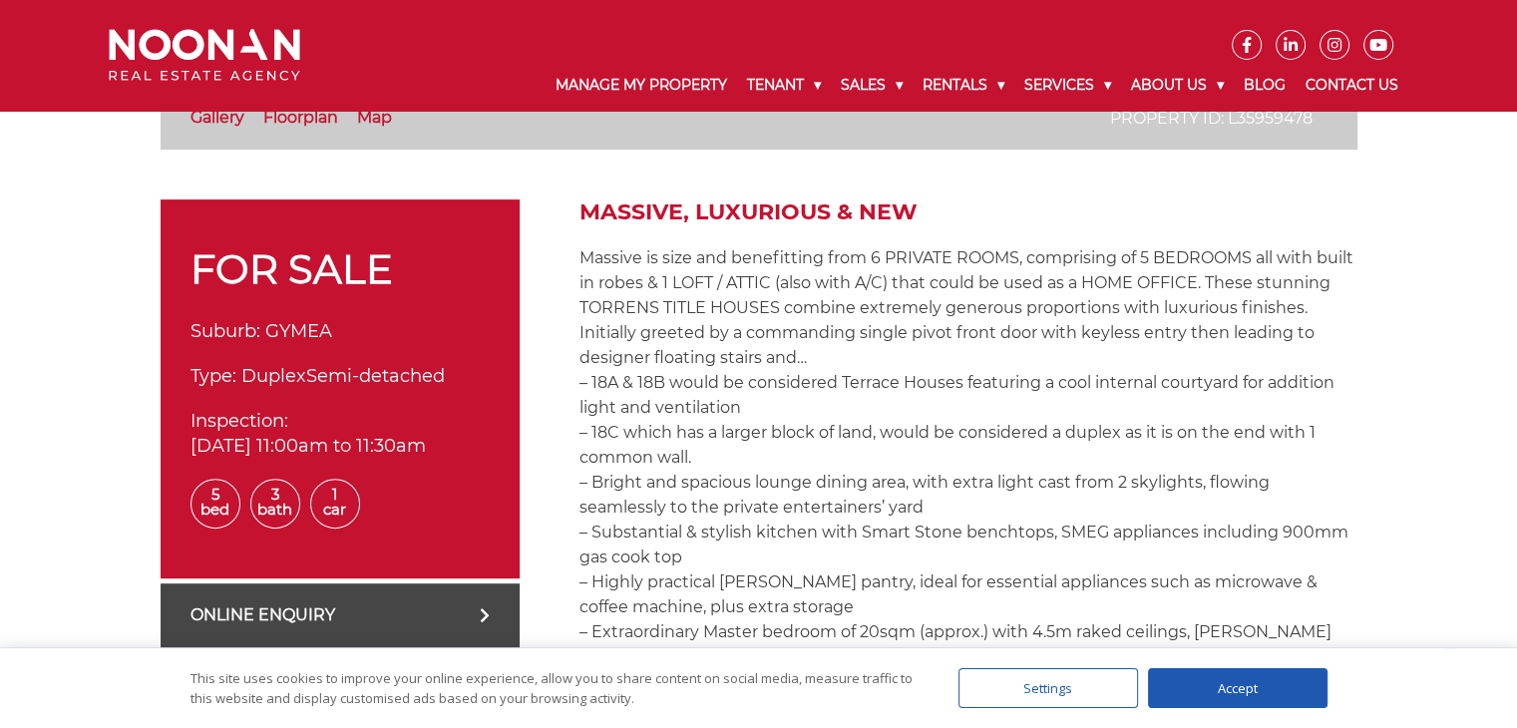
click at [1260, 696] on div "Accept" at bounding box center [1238, 688] width 180 height 40
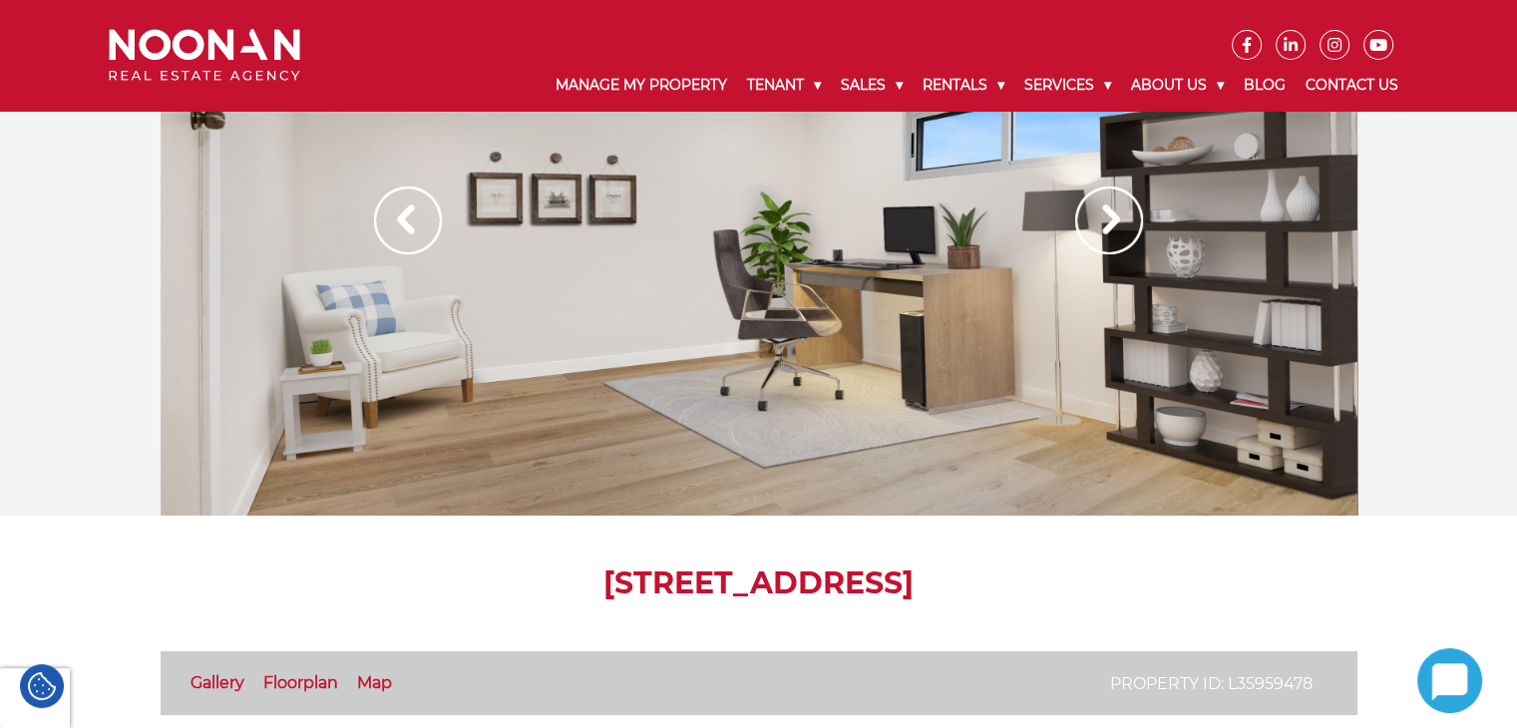
scroll to position [0, 0]
